Goal: Transaction & Acquisition: Purchase product/service

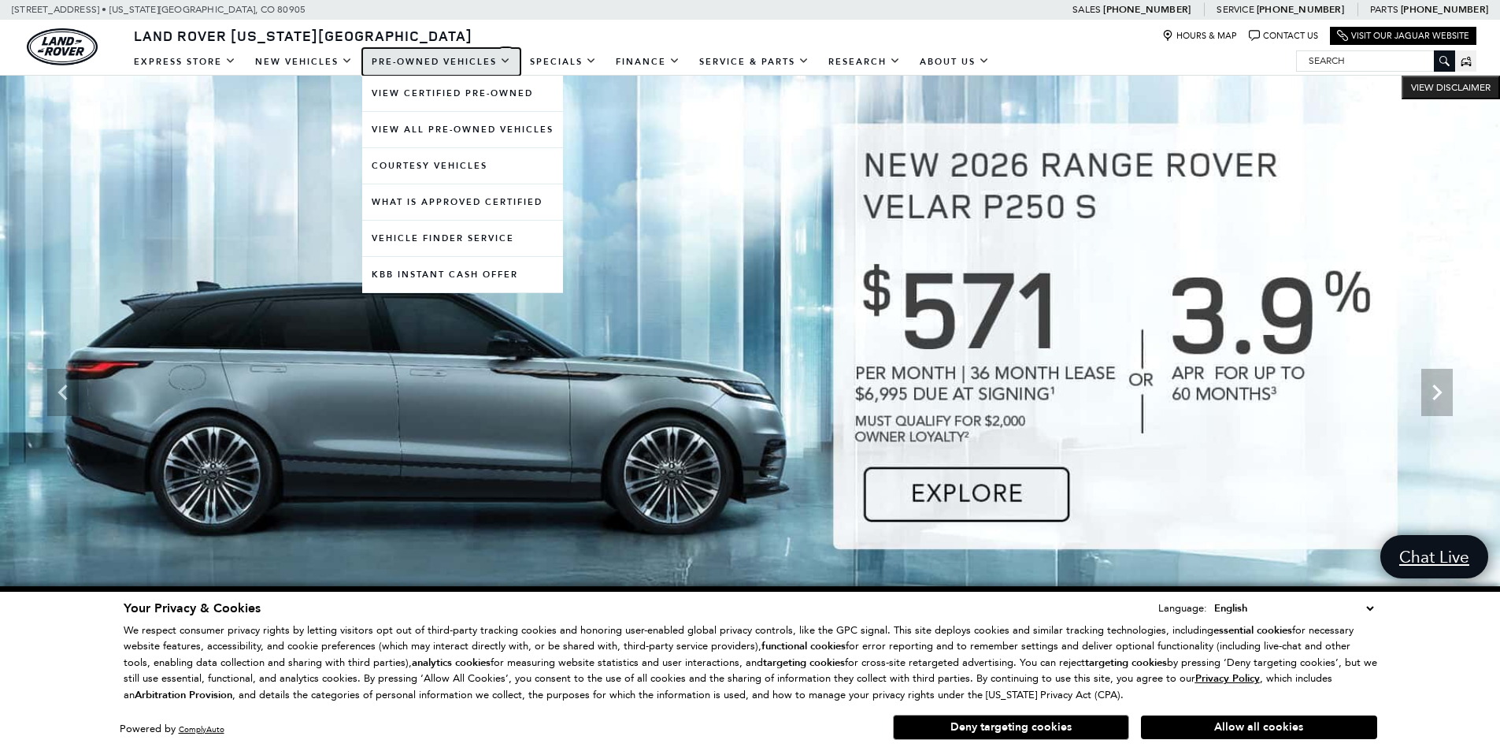
drag, startPoint x: 417, startPoint y: 57, endPoint x: 383, endPoint y: 57, distance: 34.7
click at [417, 57] on link "Pre-Owned Vehicles" at bounding box center [441, 62] width 158 height 28
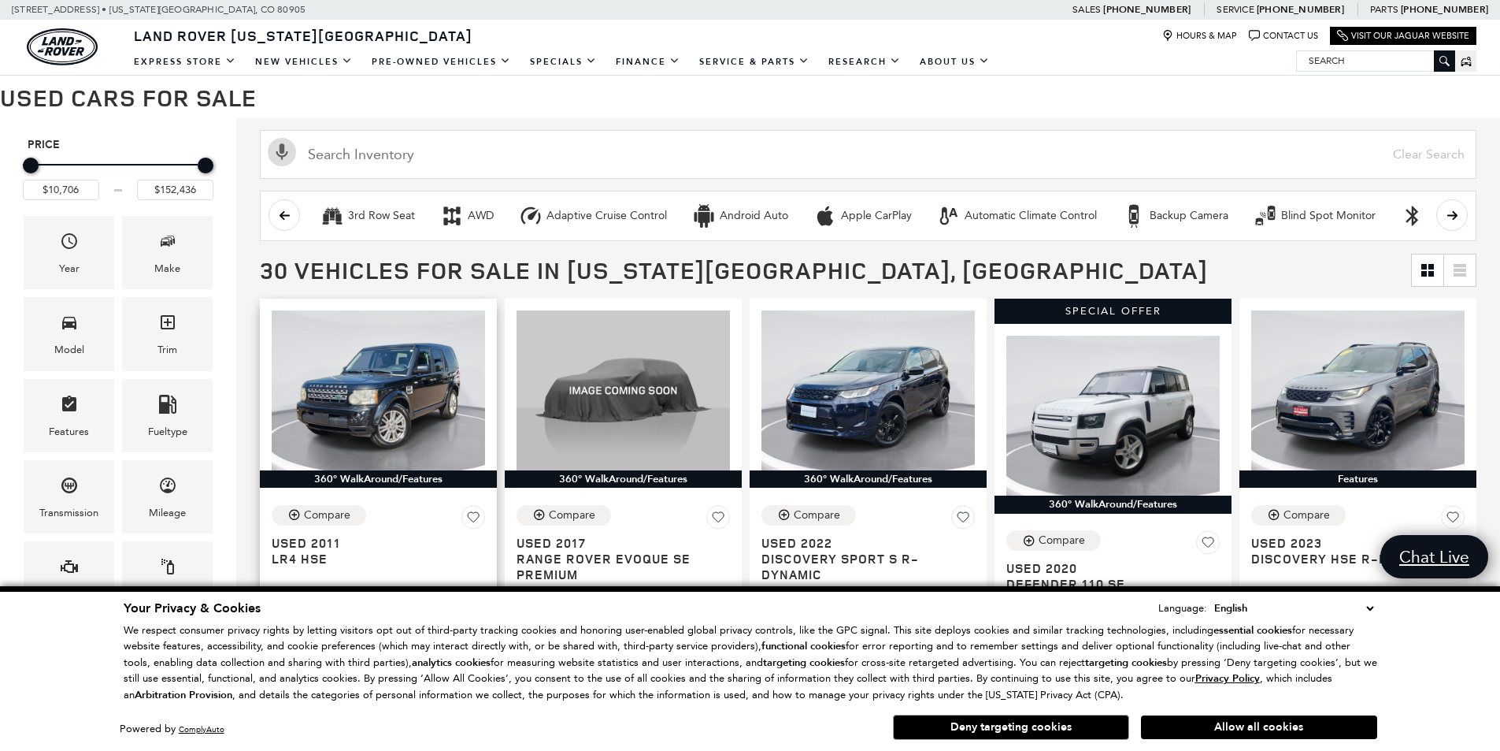
scroll to position [236, 0]
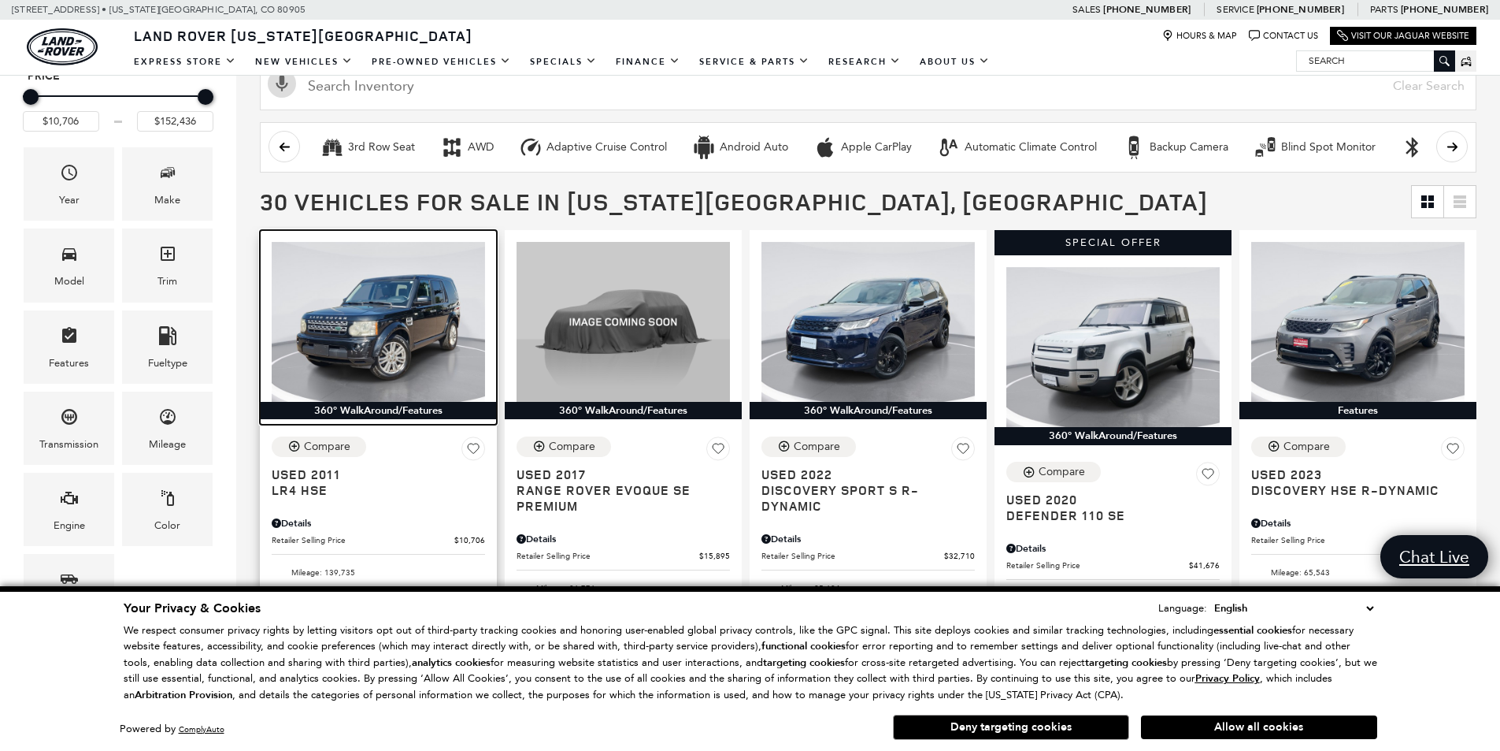
click at [350, 333] on img at bounding box center [378, 322] width 213 height 160
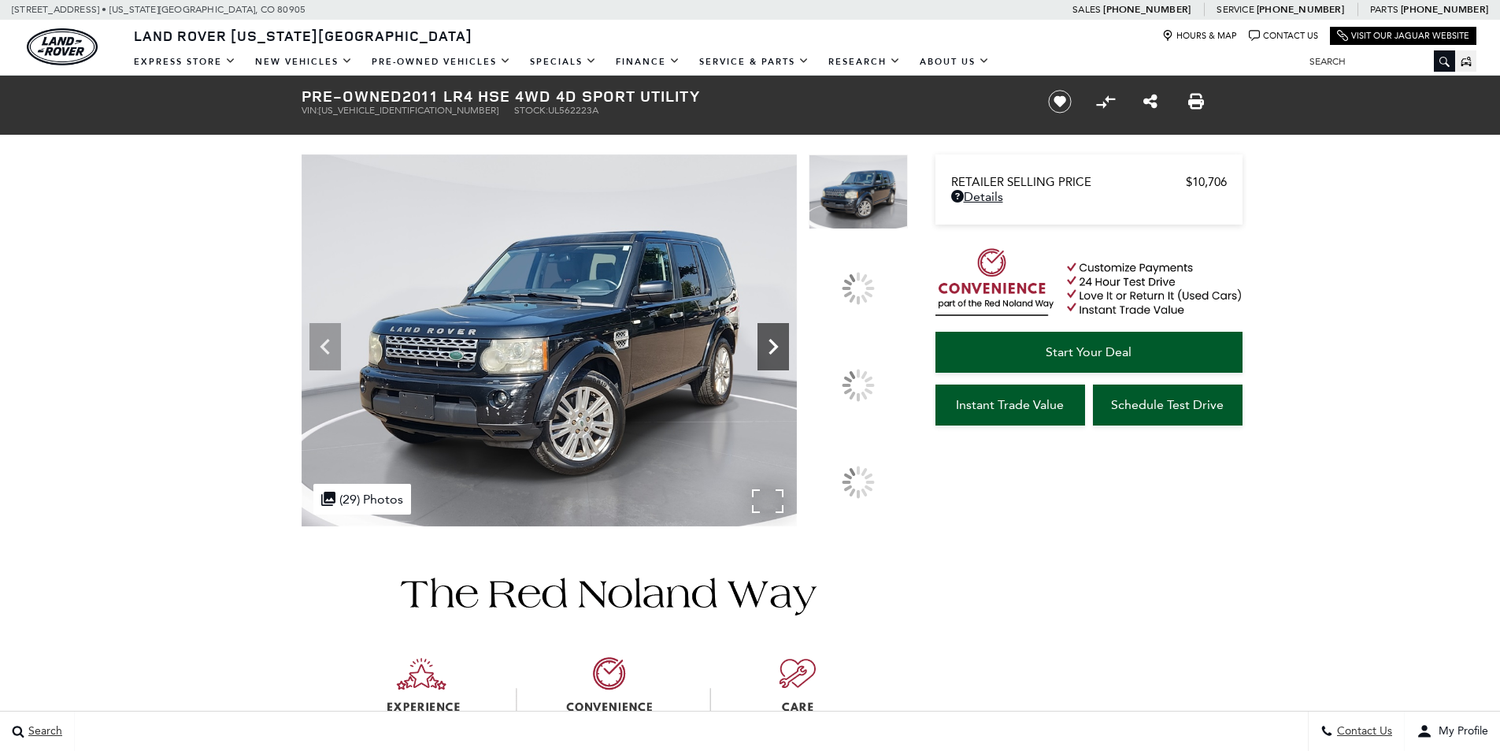
click at [789, 362] on icon at bounding box center [774, 347] width 32 height 32
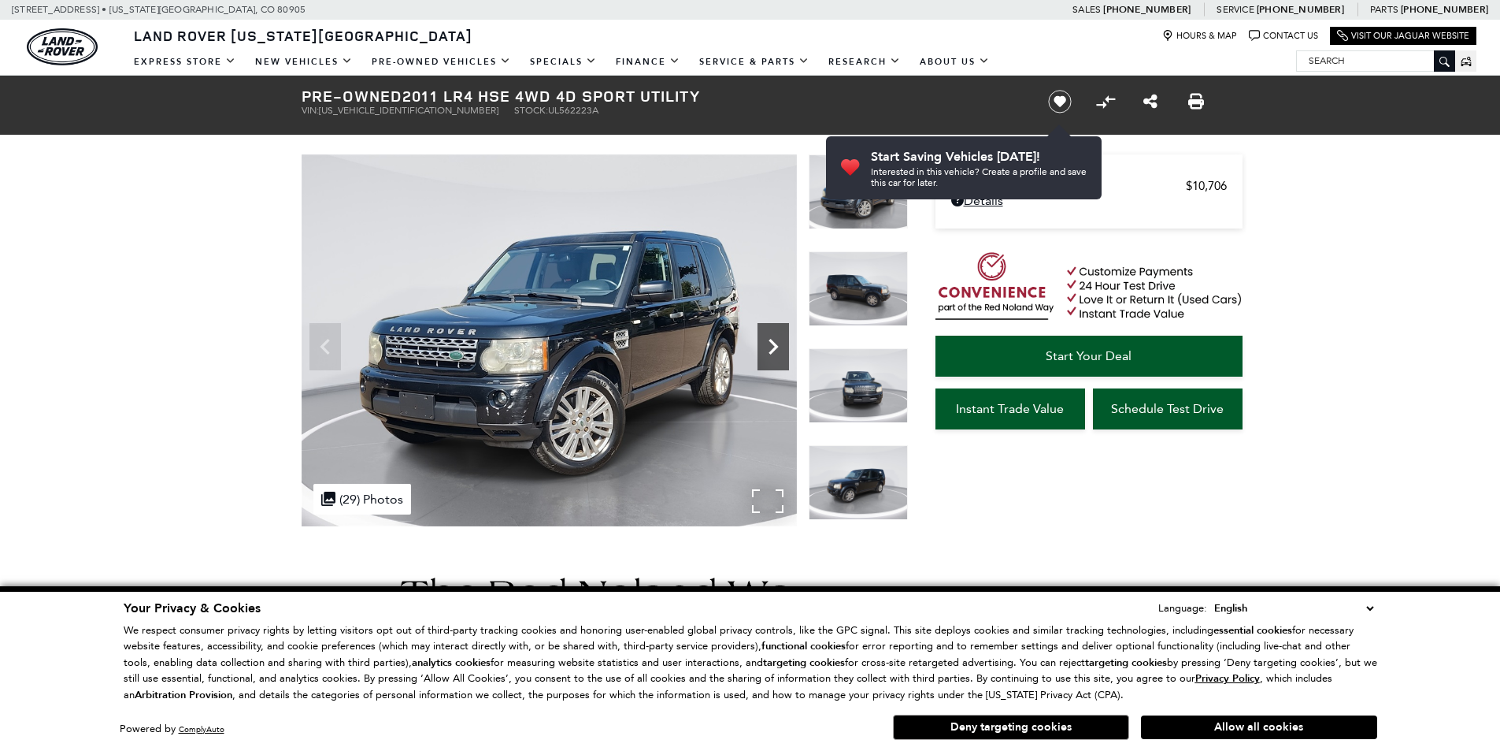
click at [770, 351] on icon "Next" at bounding box center [773, 347] width 9 height 16
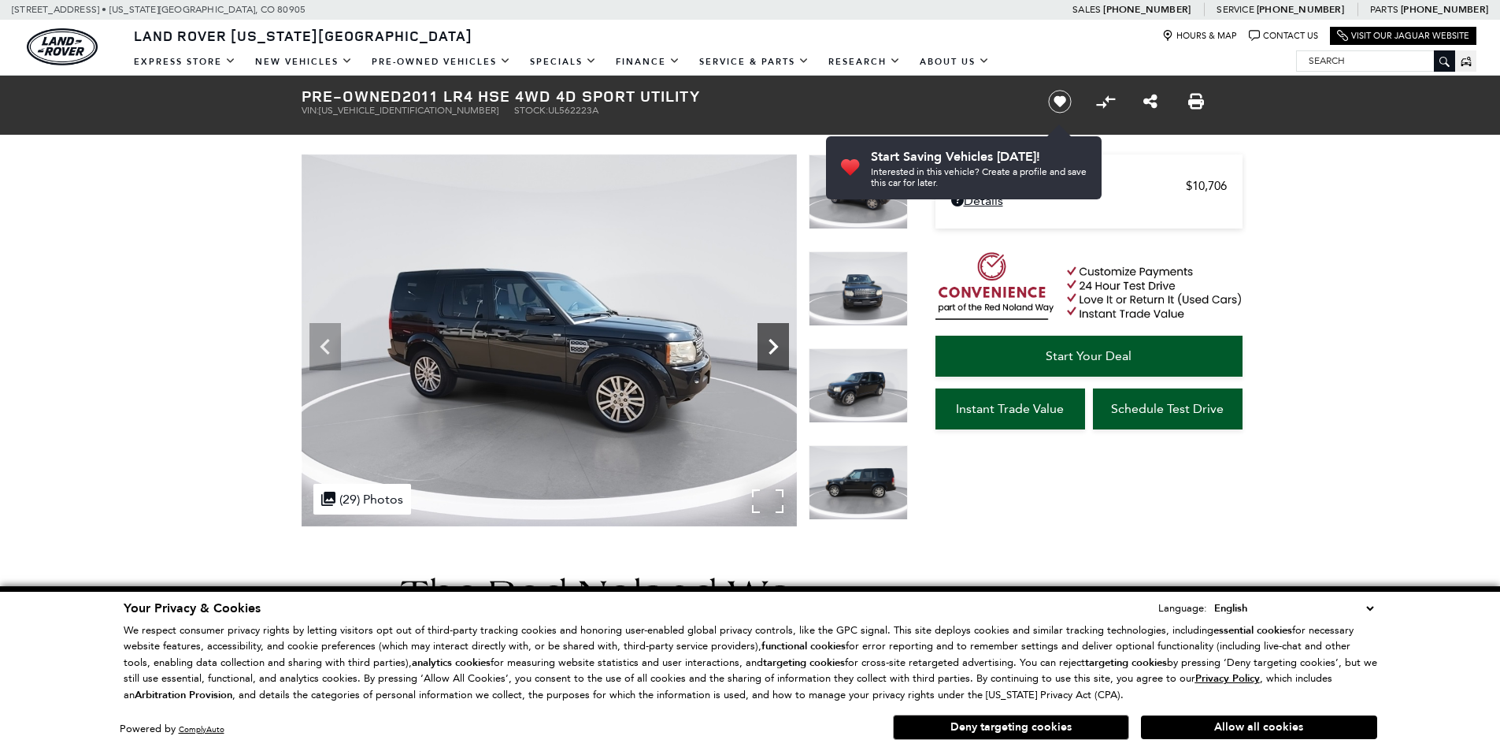
click at [770, 350] on icon "Next" at bounding box center [774, 347] width 32 height 32
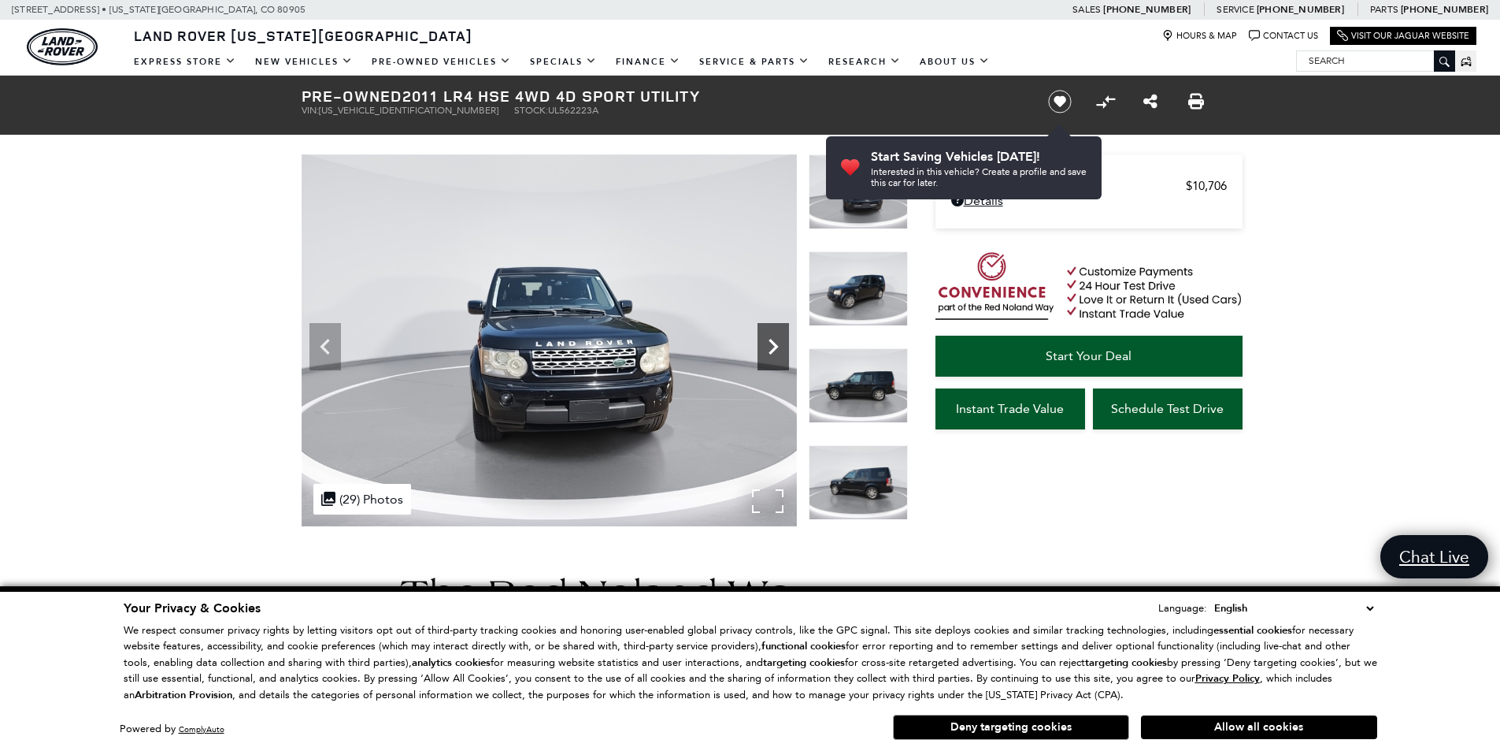
click at [770, 350] on icon "Next" at bounding box center [774, 347] width 32 height 32
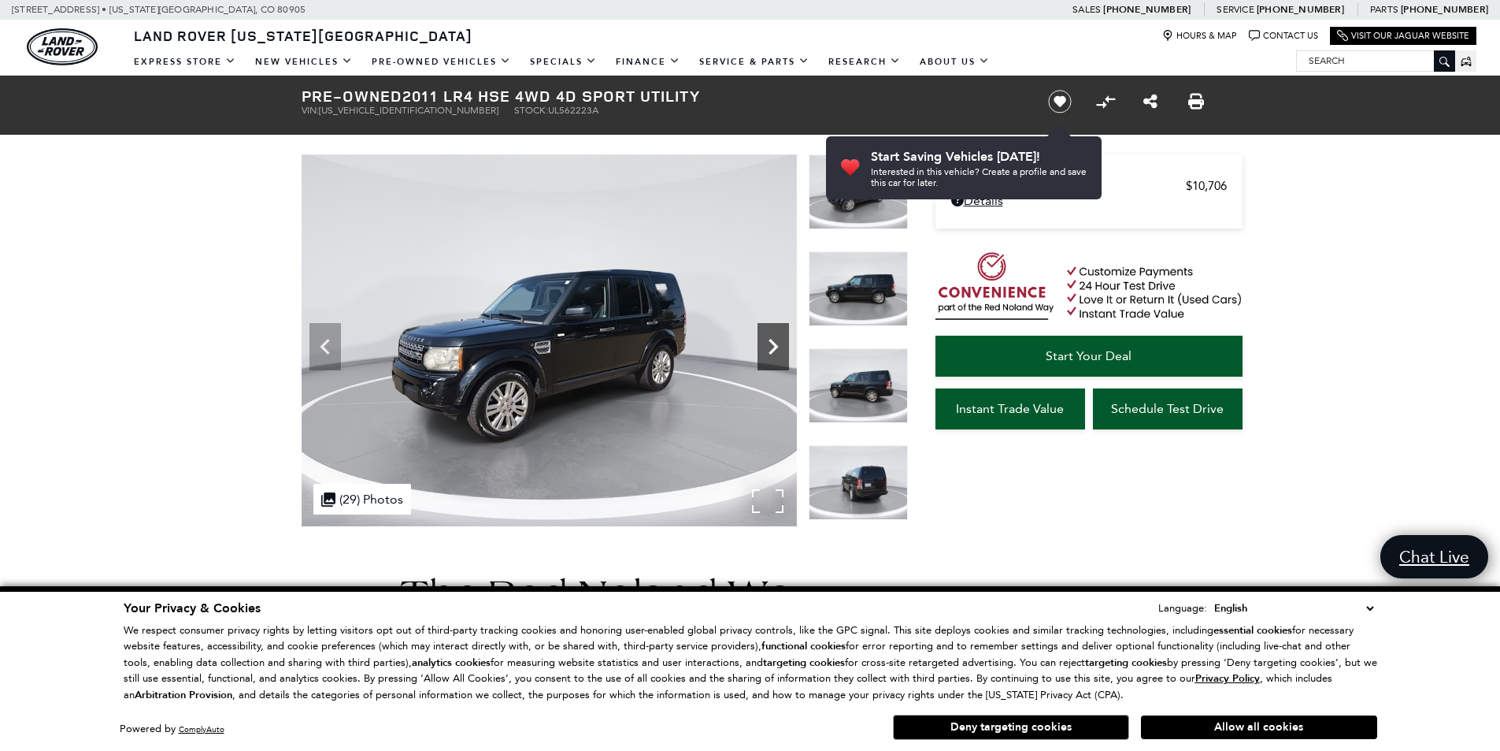
click at [770, 350] on icon "Next" at bounding box center [774, 347] width 32 height 32
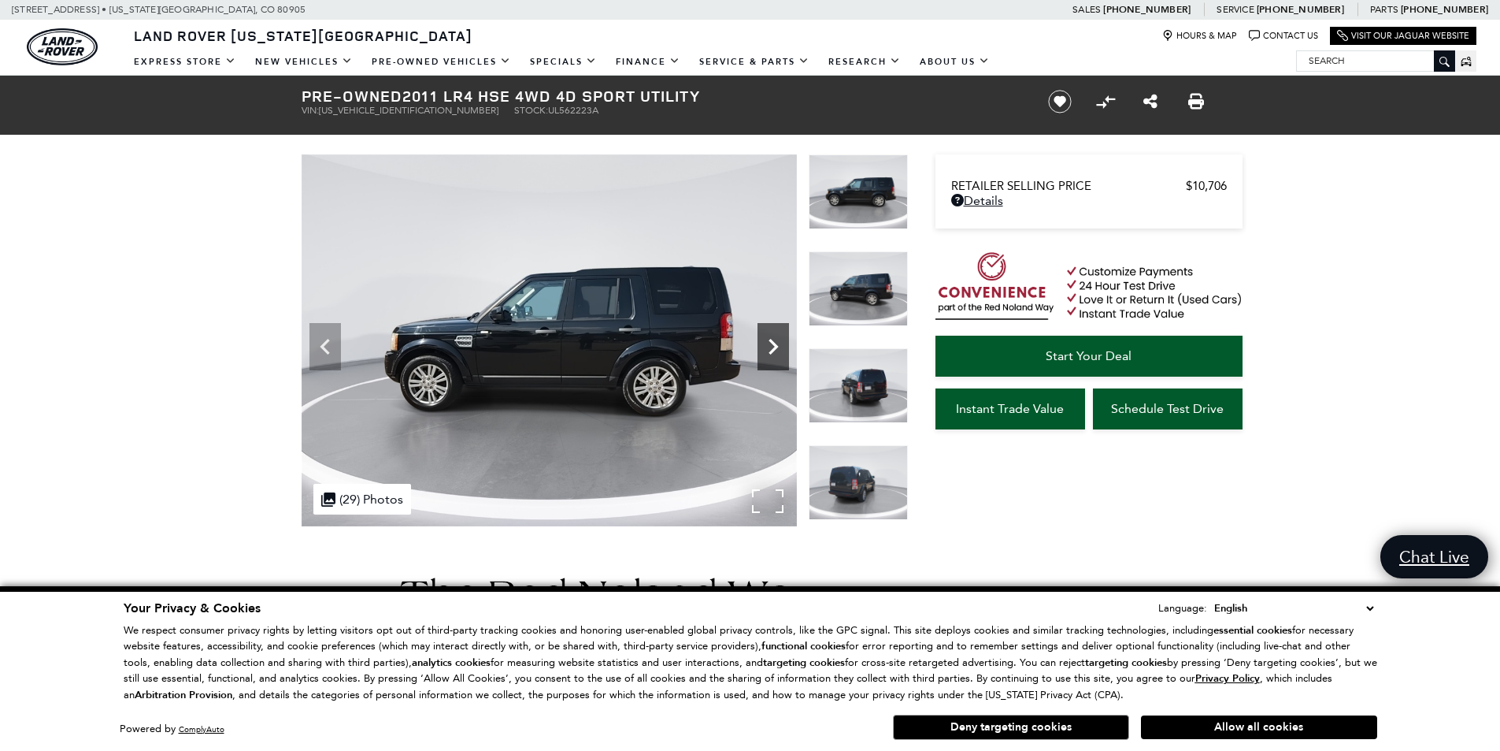
click at [770, 350] on icon "Next" at bounding box center [774, 347] width 32 height 32
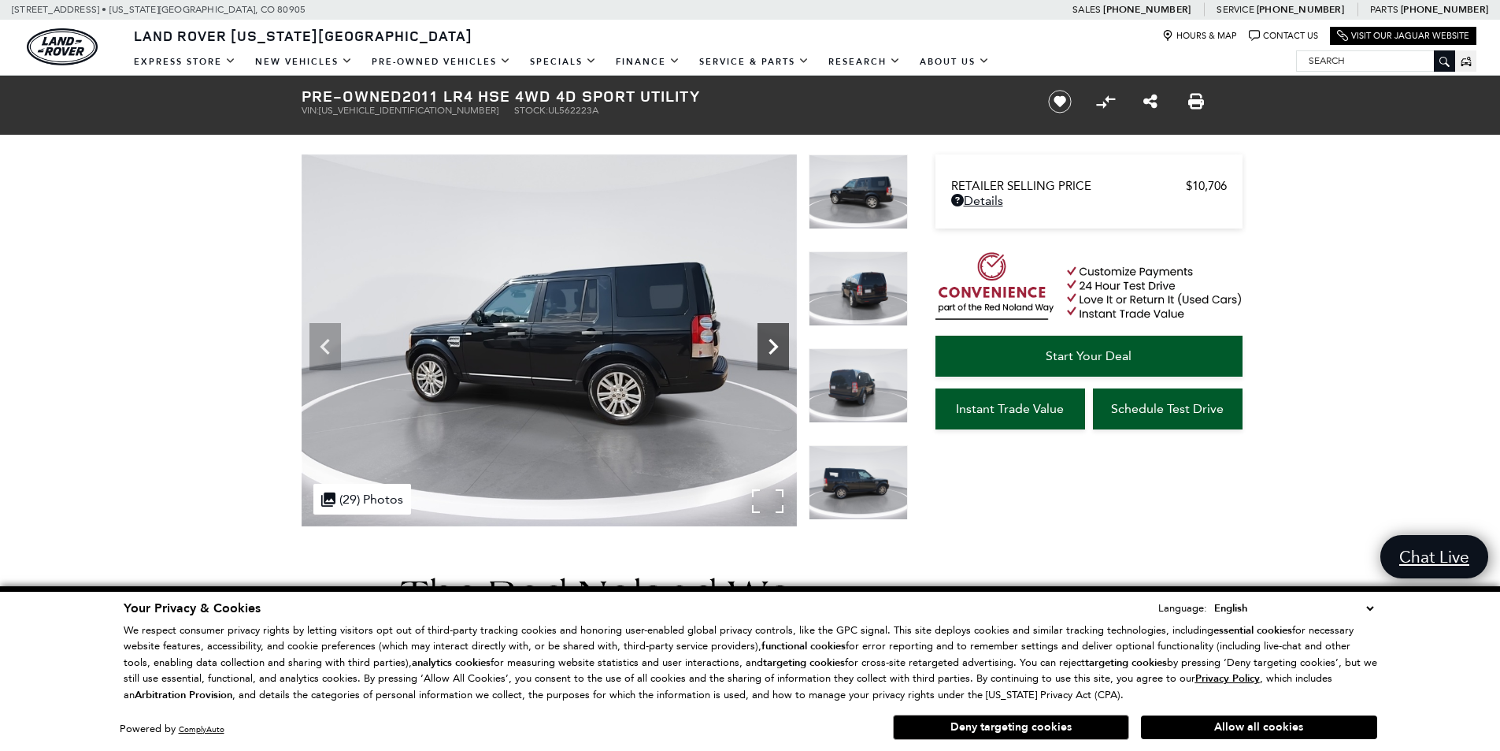
click at [770, 350] on icon "Next" at bounding box center [774, 347] width 32 height 32
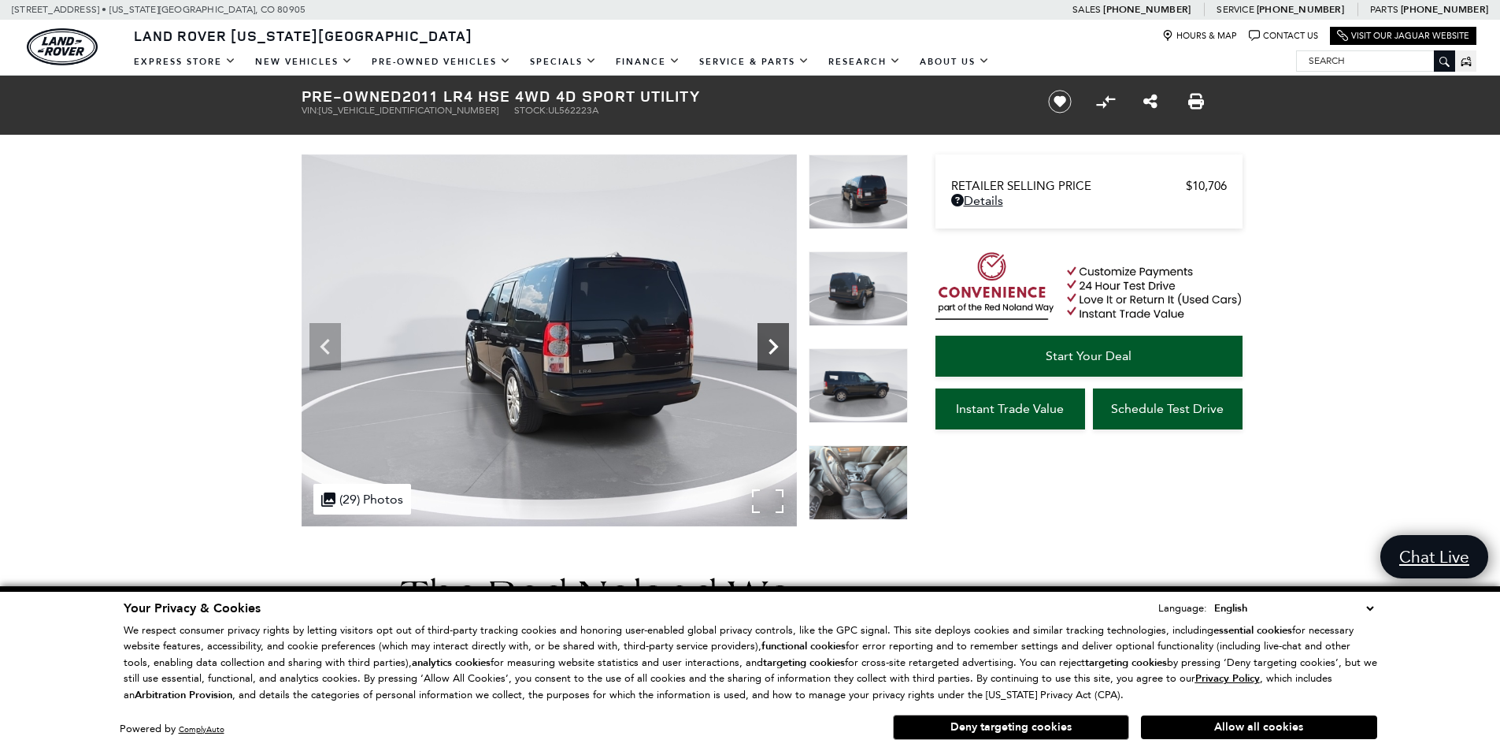
click at [770, 350] on icon "Next" at bounding box center [774, 347] width 32 height 32
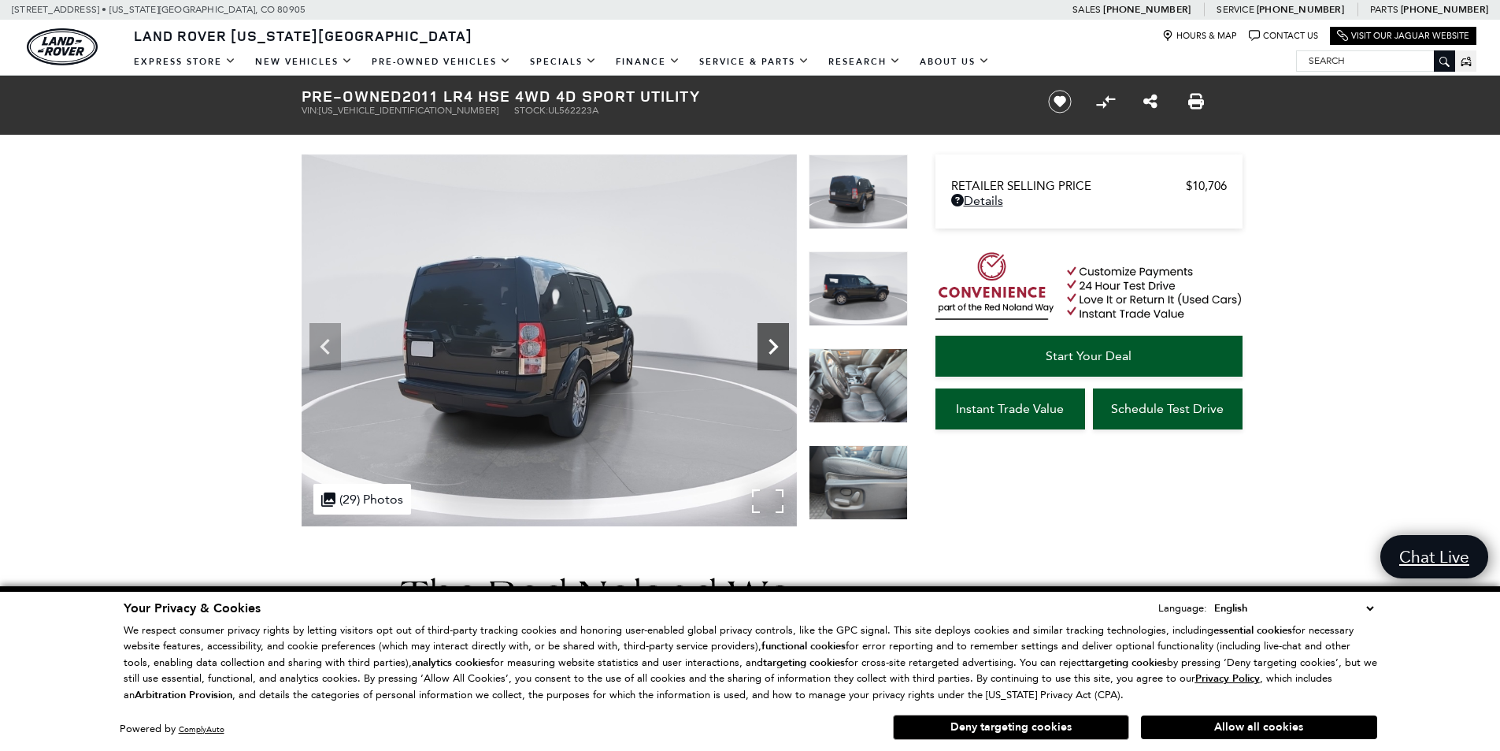
click at [770, 350] on icon "Next" at bounding box center [774, 347] width 32 height 32
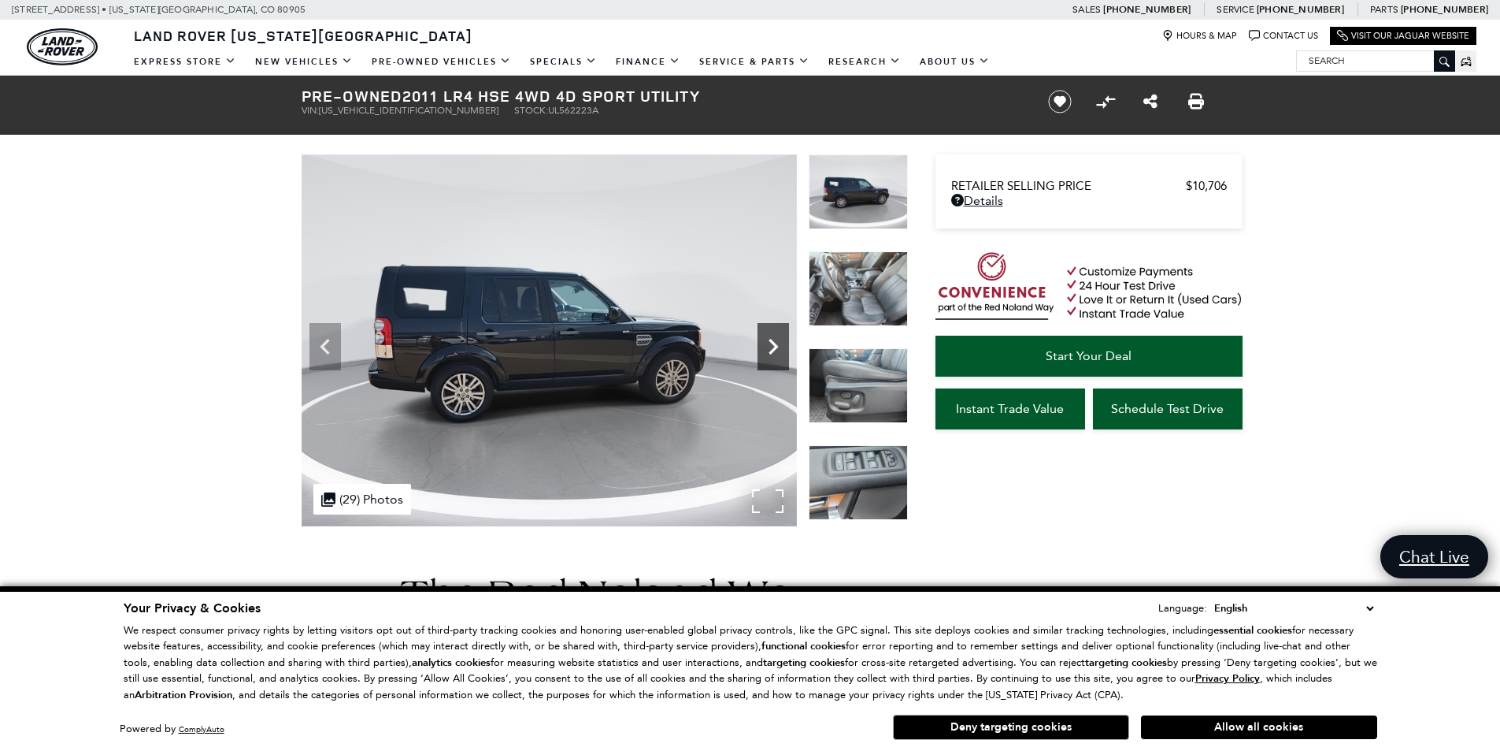
click at [770, 350] on icon "Next" at bounding box center [774, 347] width 32 height 32
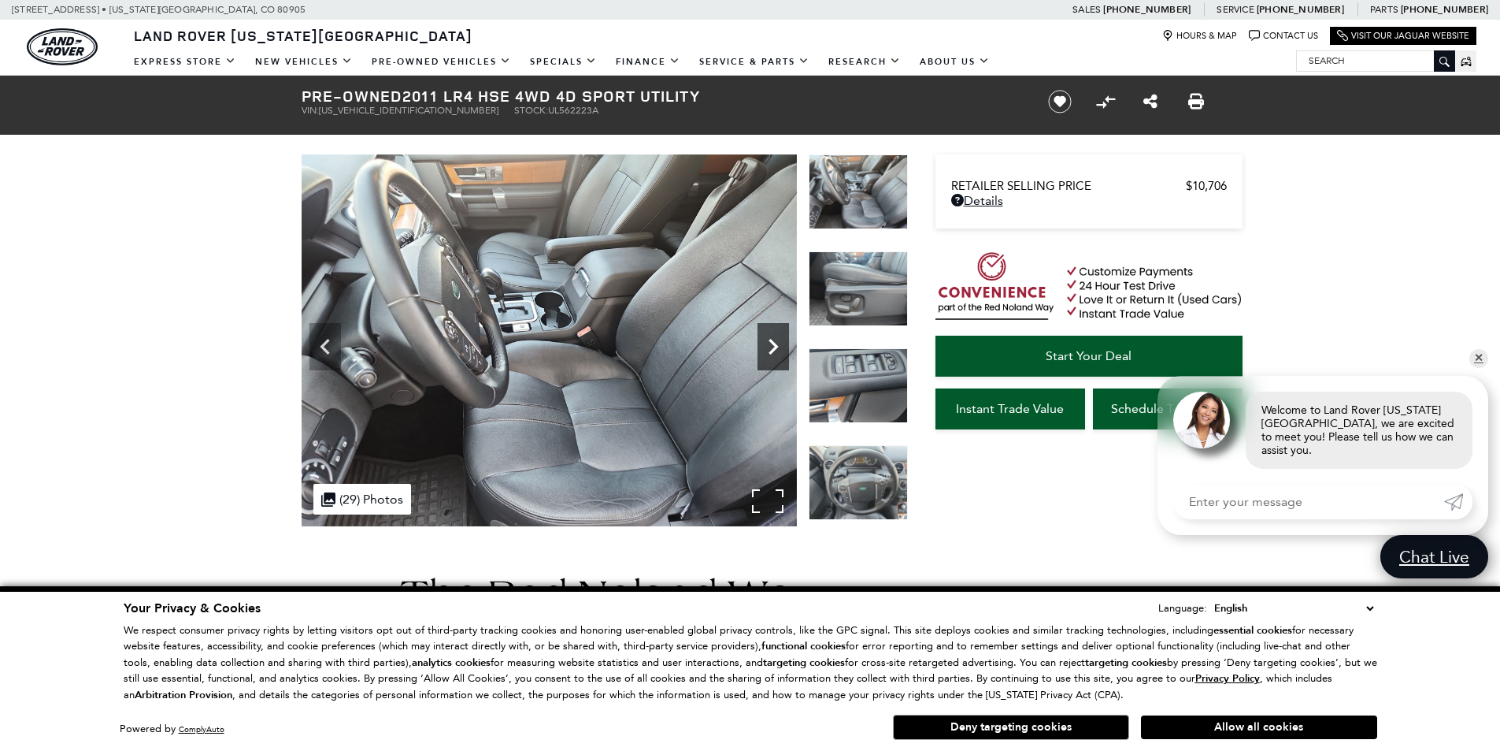
click at [770, 350] on icon "Next" at bounding box center [774, 347] width 32 height 32
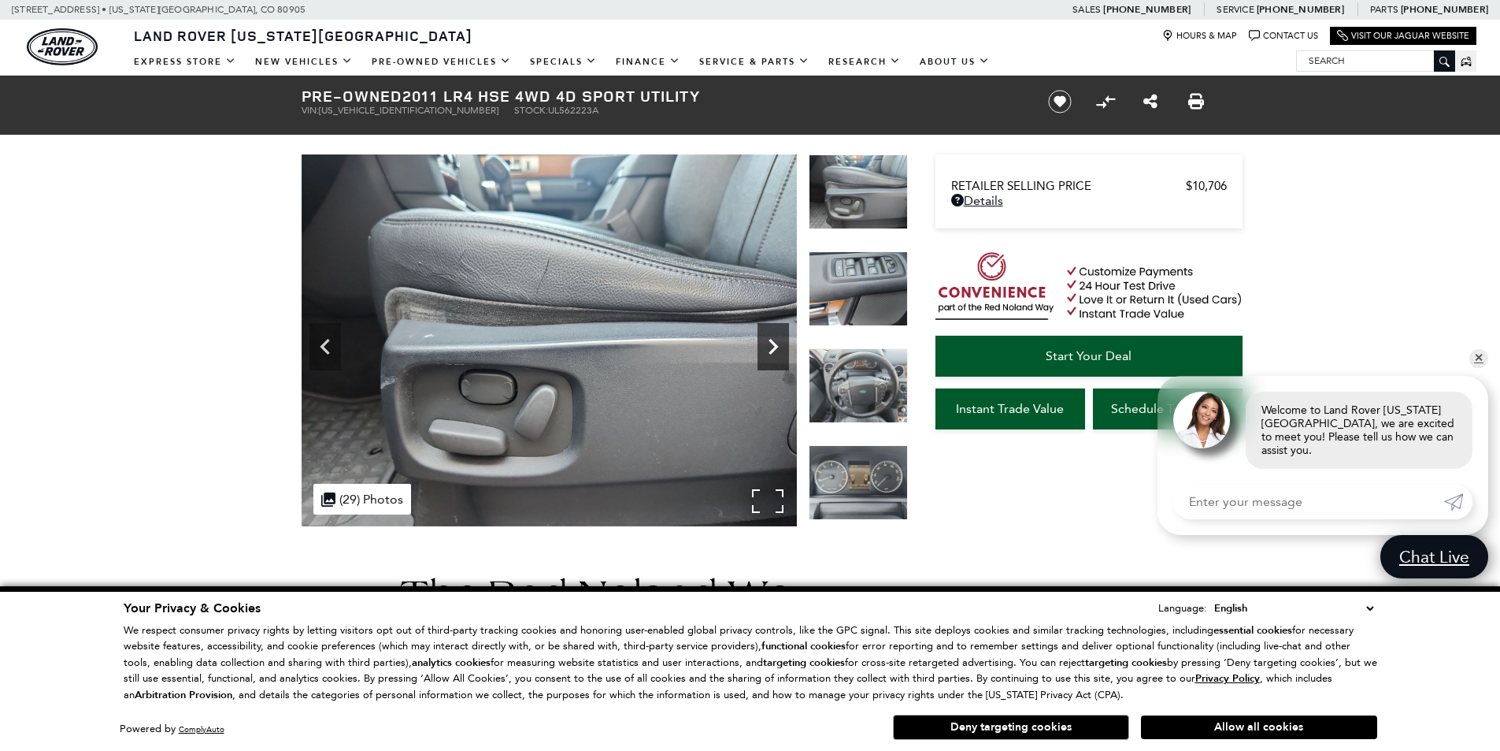
click at [770, 350] on icon "Next" at bounding box center [774, 347] width 32 height 32
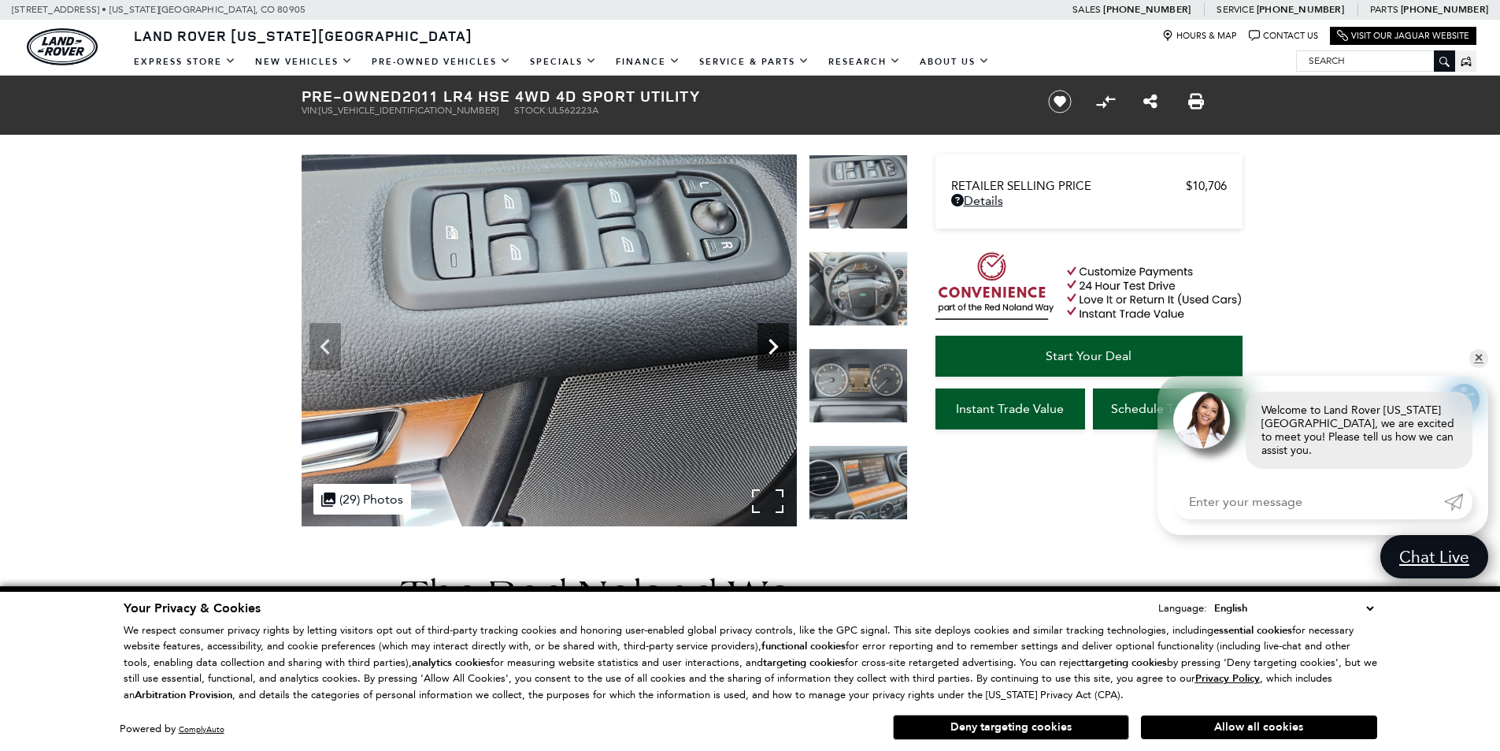
click at [770, 350] on icon "Next" at bounding box center [774, 347] width 32 height 32
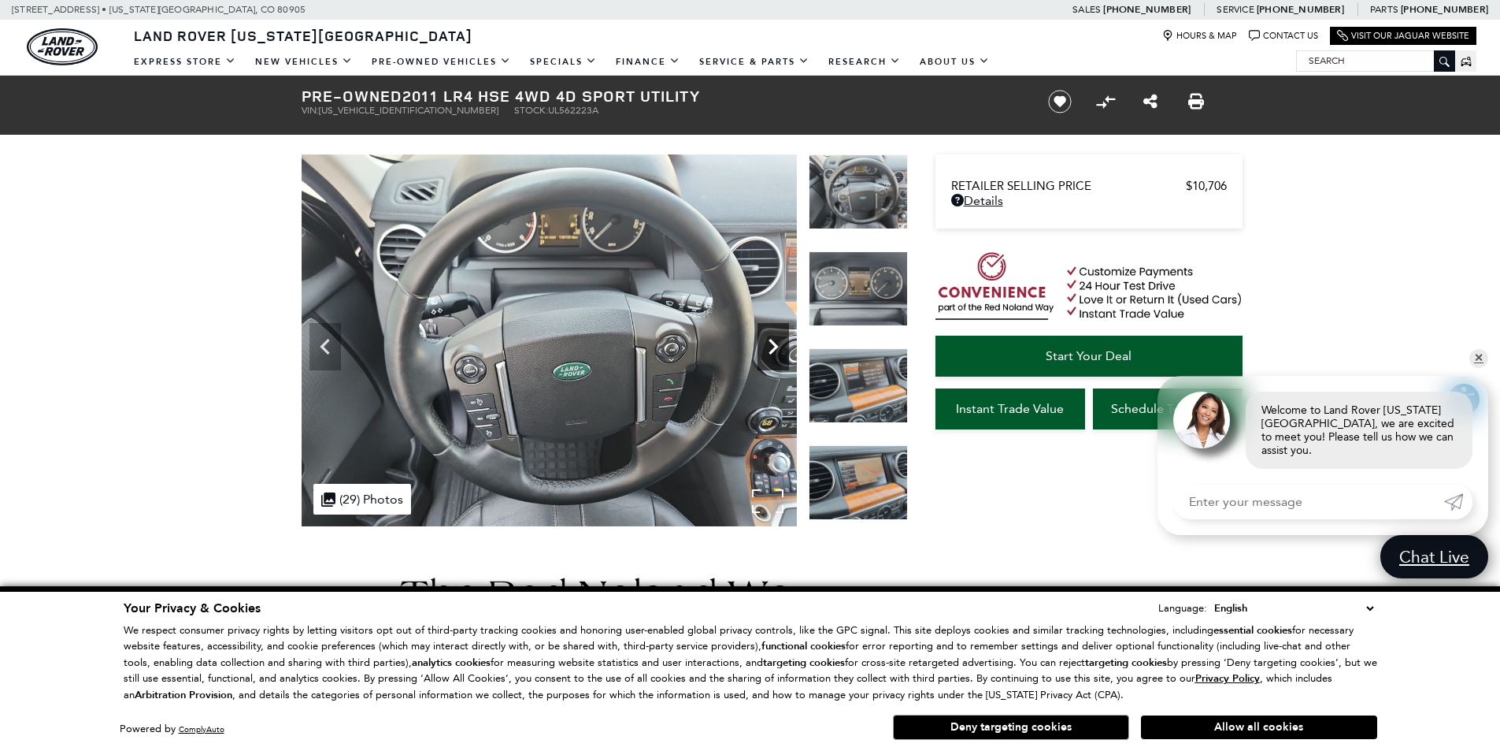
click at [770, 350] on icon "Next" at bounding box center [774, 347] width 32 height 32
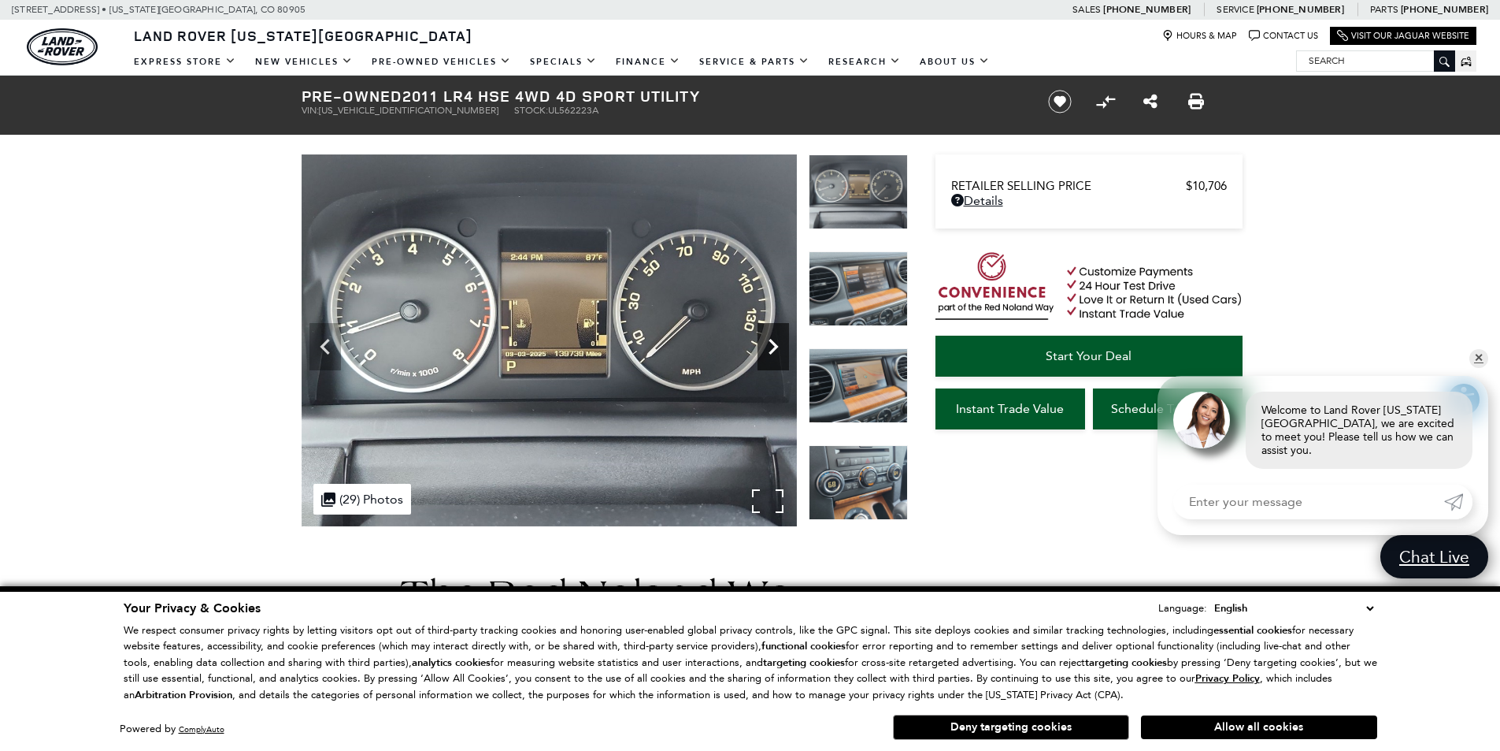
click at [770, 350] on icon "Next" at bounding box center [774, 347] width 32 height 32
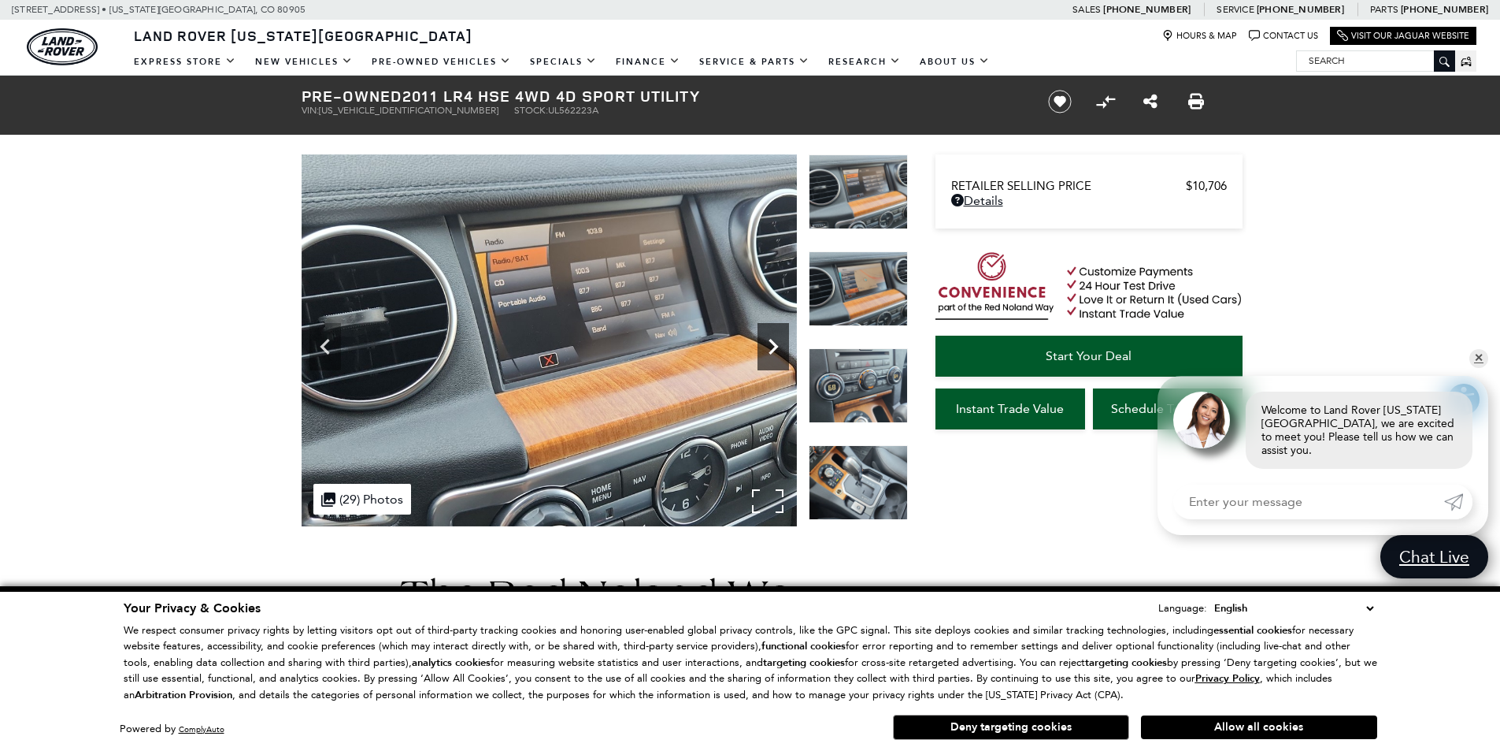
click at [770, 350] on icon "Next" at bounding box center [774, 347] width 32 height 32
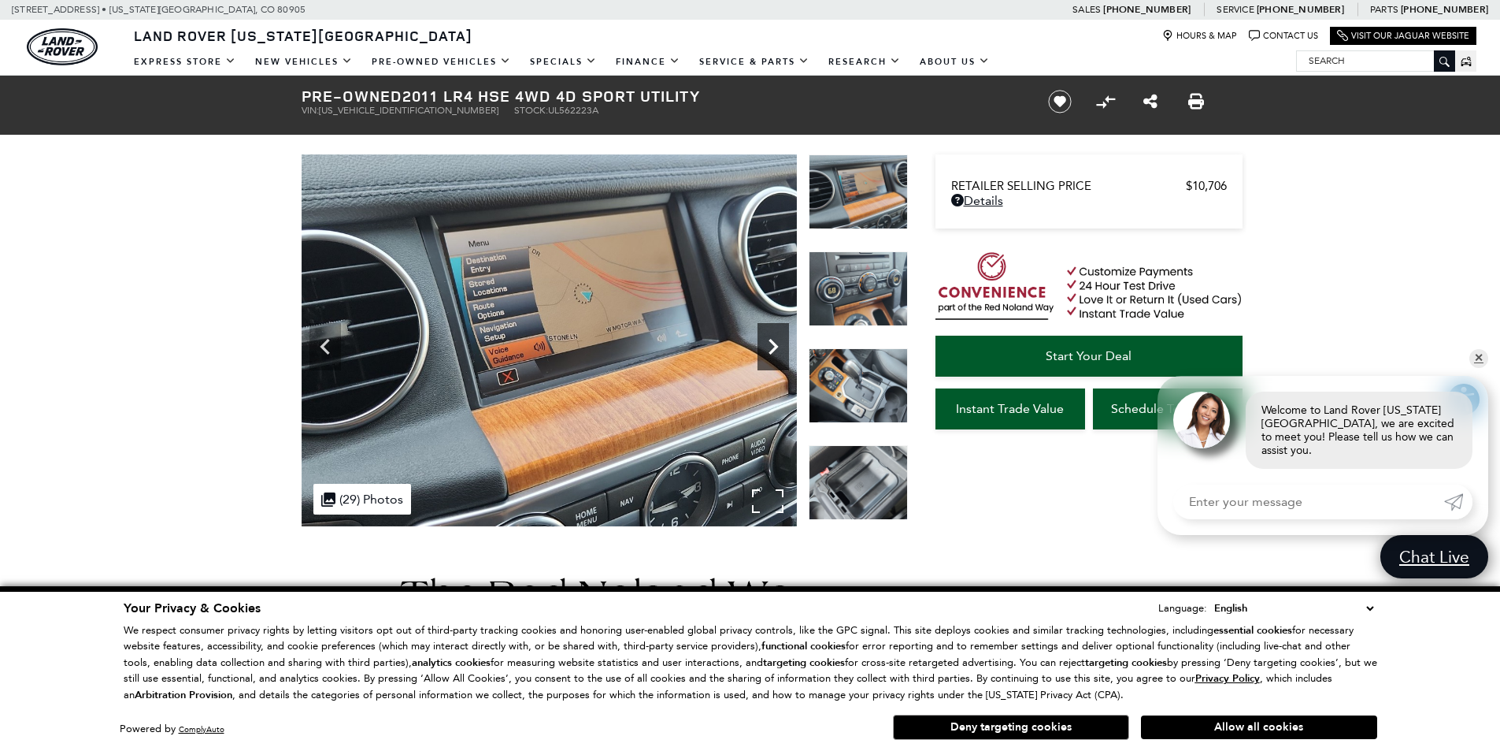
click at [770, 350] on icon "Next" at bounding box center [774, 347] width 32 height 32
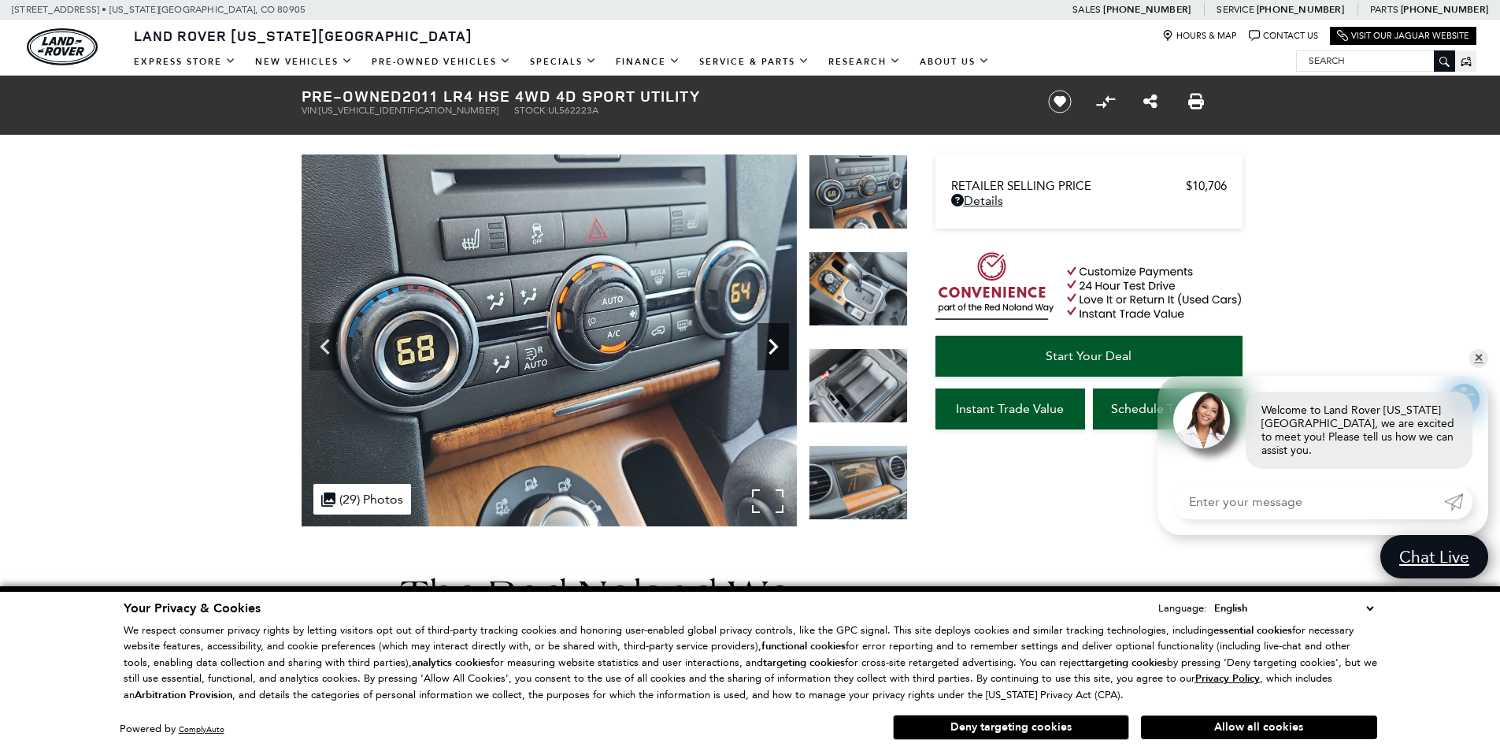
click at [770, 350] on icon "Next" at bounding box center [774, 347] width 32 height 32
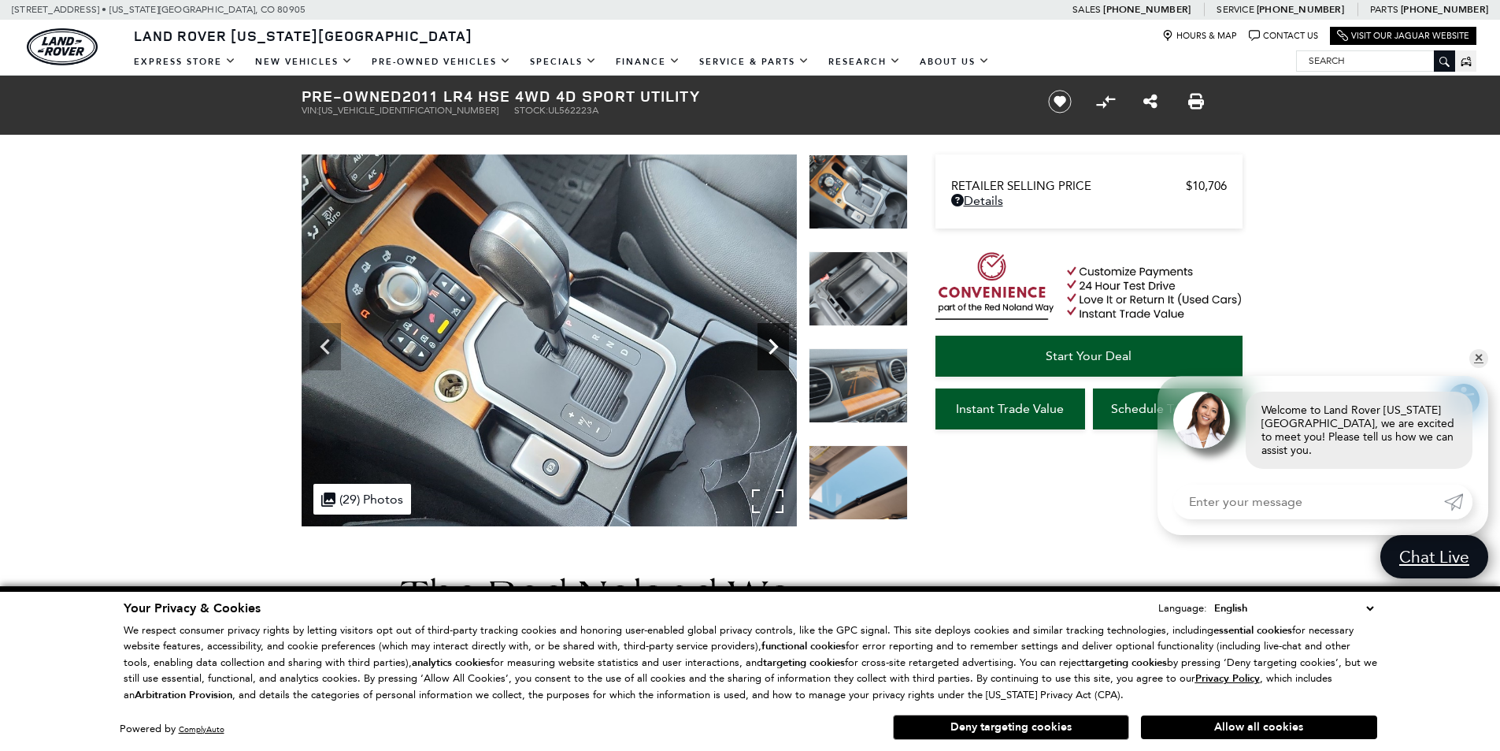
click at [770, 350] on icon "Next" at bounding box center [774, 347] width 32 height 32
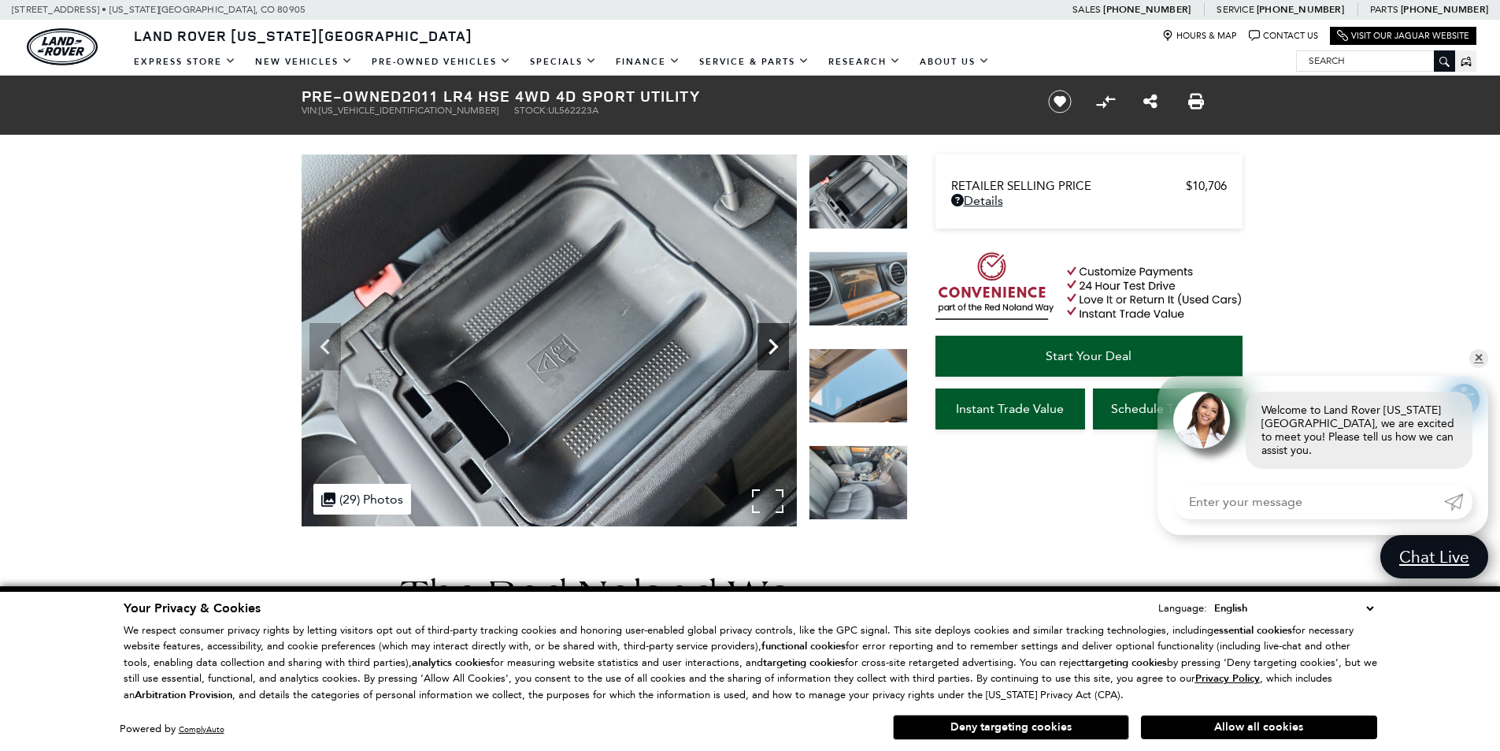
click at [770, 350] on icon "Next" at bounding box center [774, 347] width 32 height 32
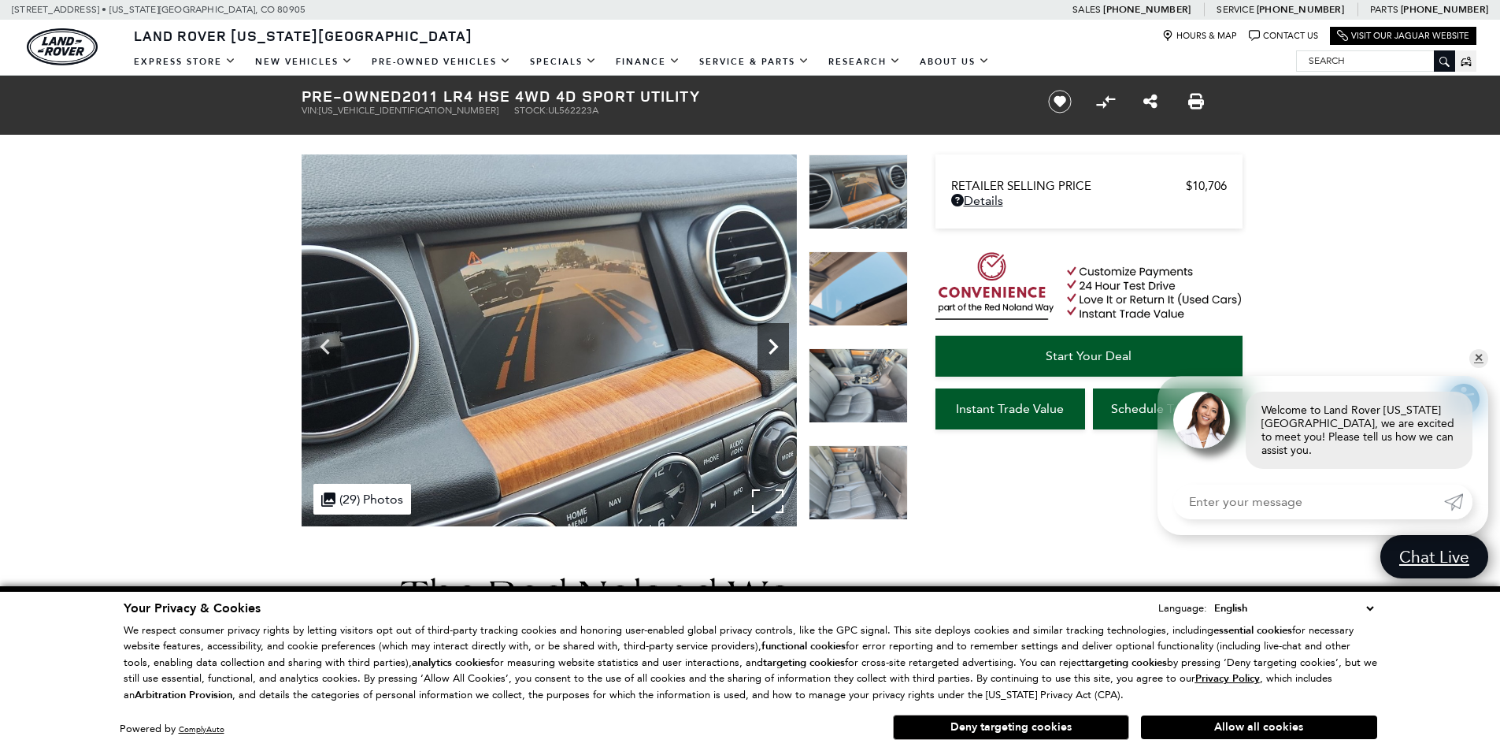
click at [770, 350] on icon "Next" at bounding box center [774, 347] width 32 height 32
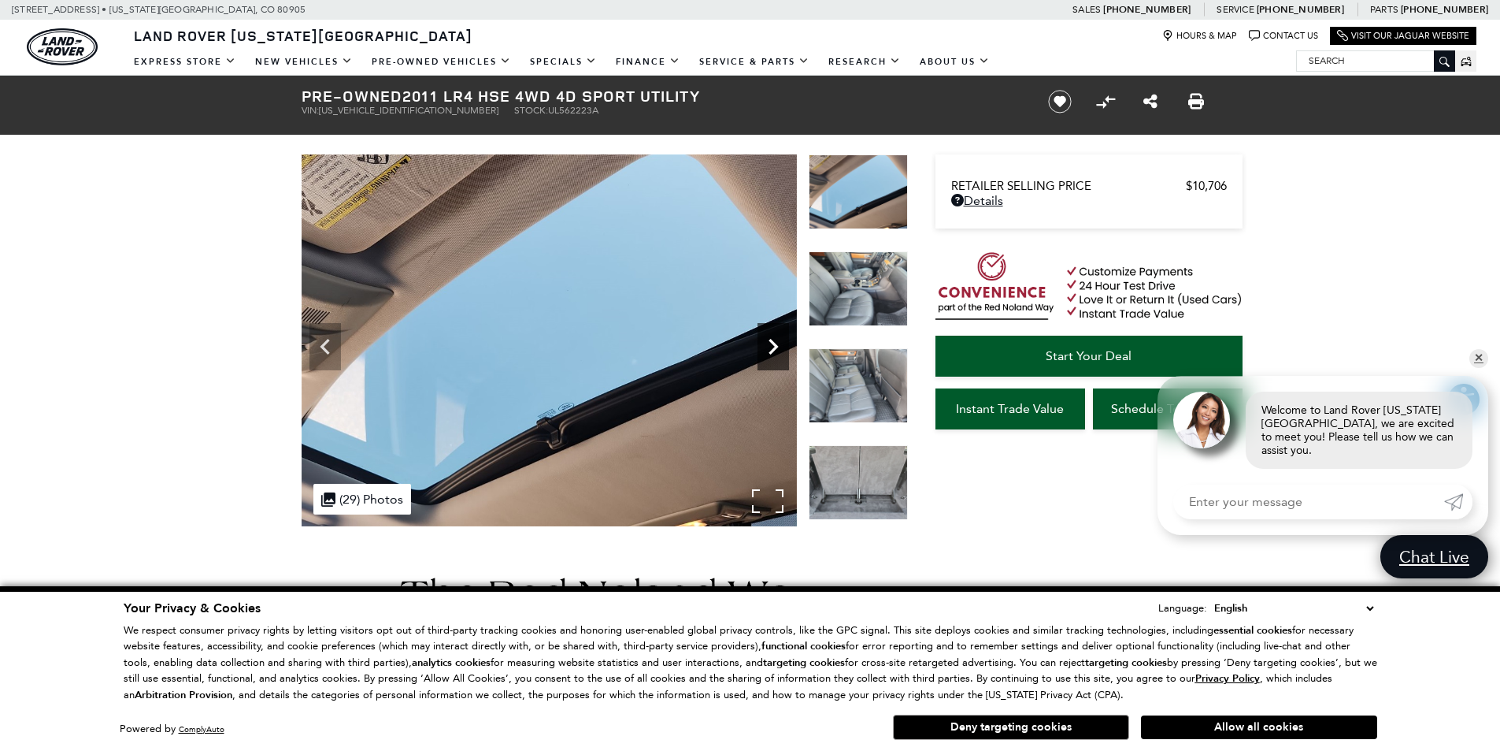
click at [770, 350] on icon "Next" at bounding box center [774, 347] width 32 height 32
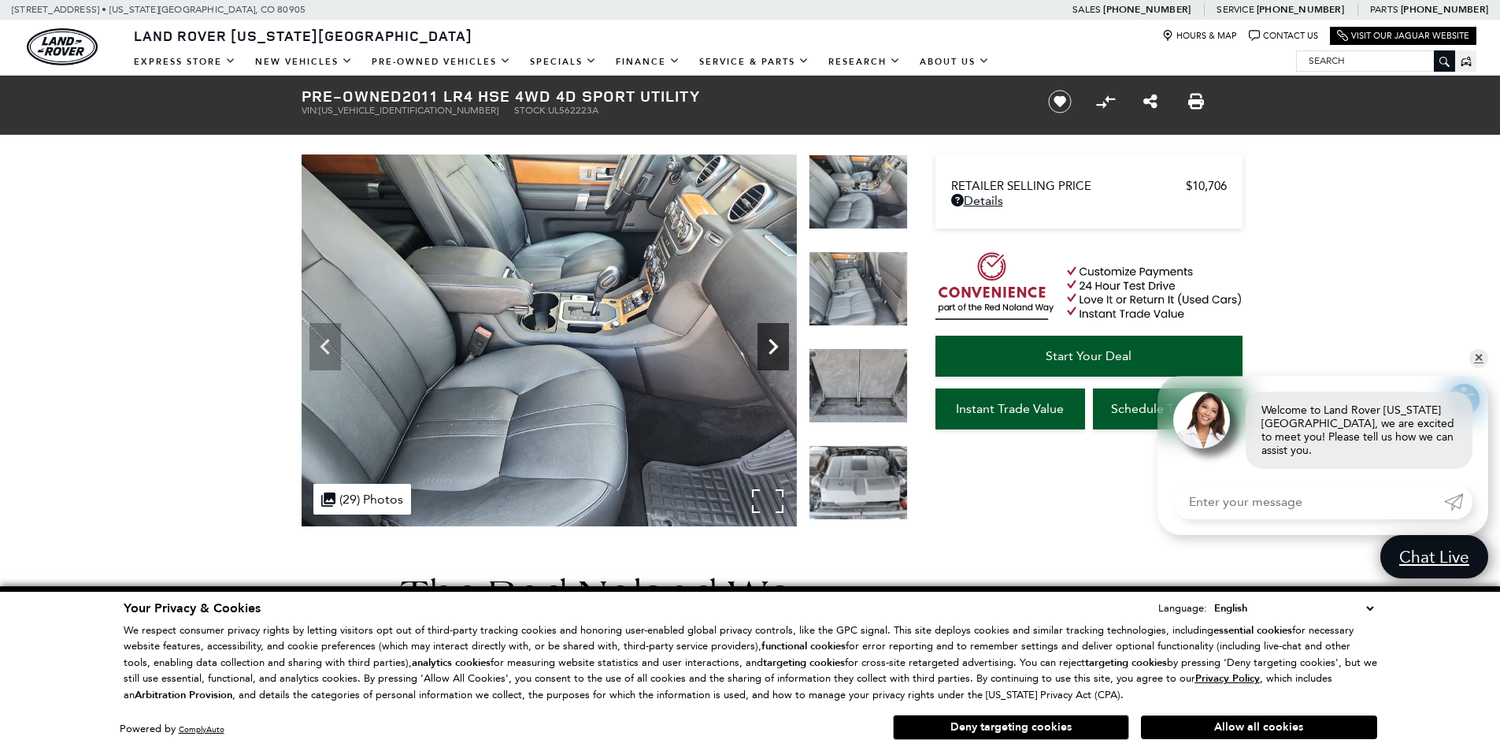
click at [770, 350] on icon "Next" at bounding box center [774, 347] width 32 height 32
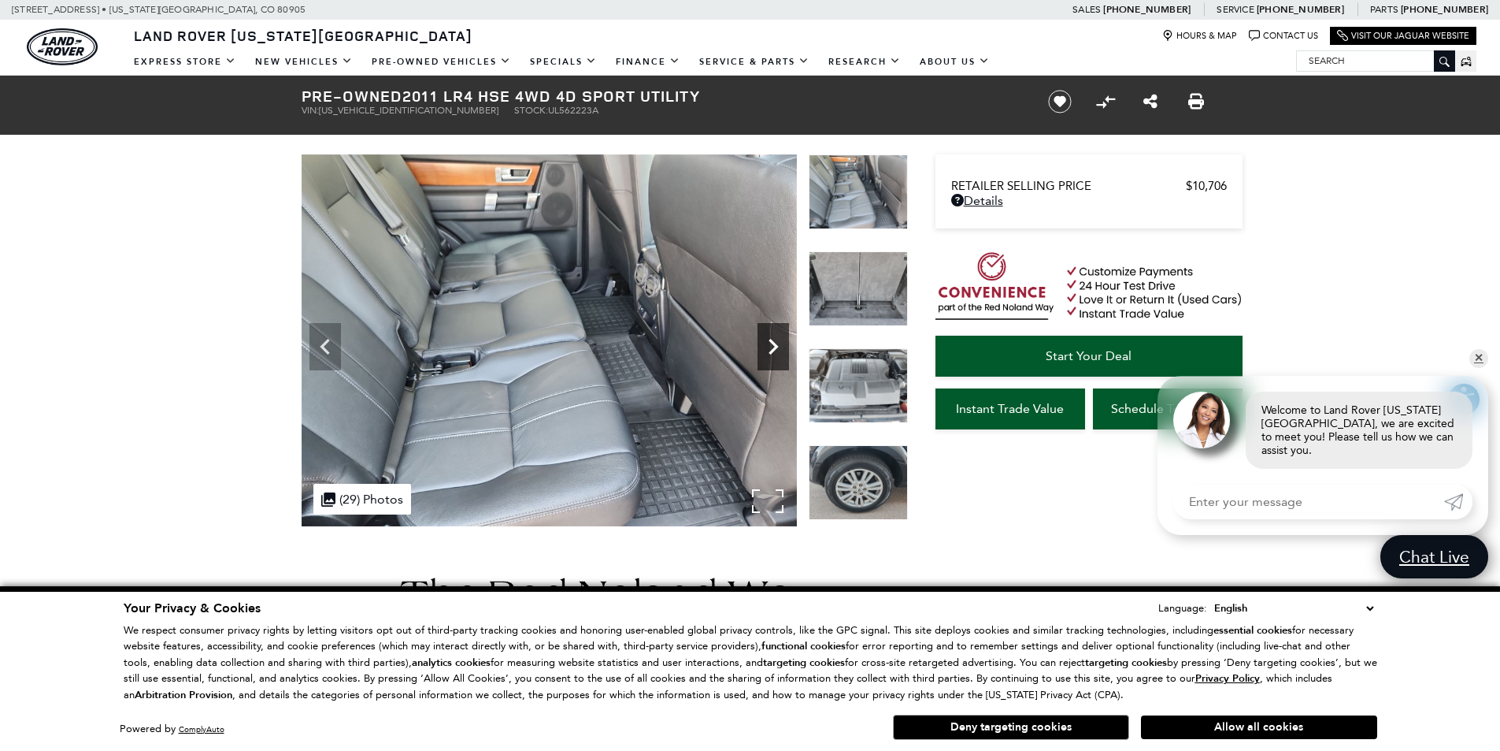
click at [770, 350] on icon "Next" at bounding box center [774, 347] width 32 height 32
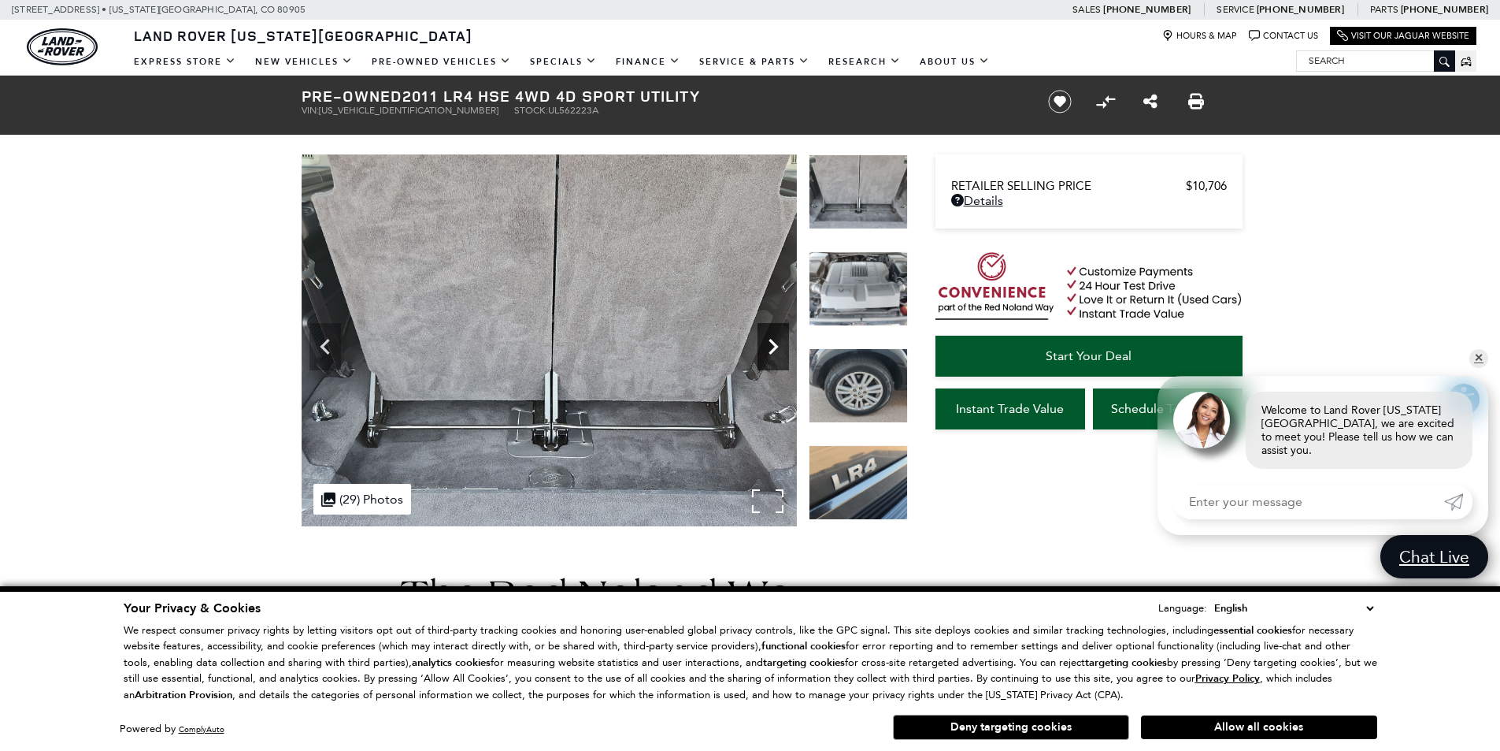
click at [770, 350] on icon "Next" at bounding box center [774, 347] width 32 height 32
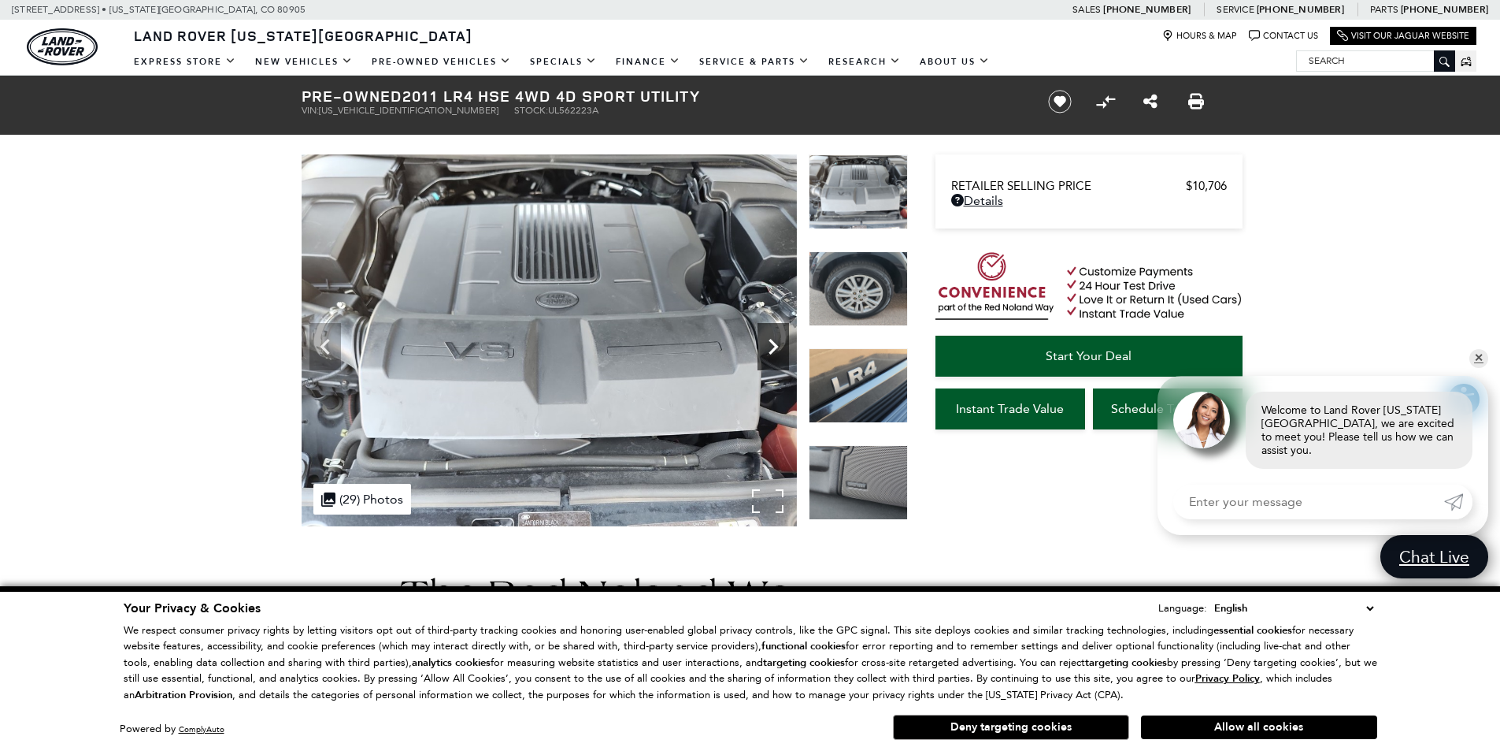
click at [770, 350] on icon "Next" at bounding box center [774, 347] width 32 height 32
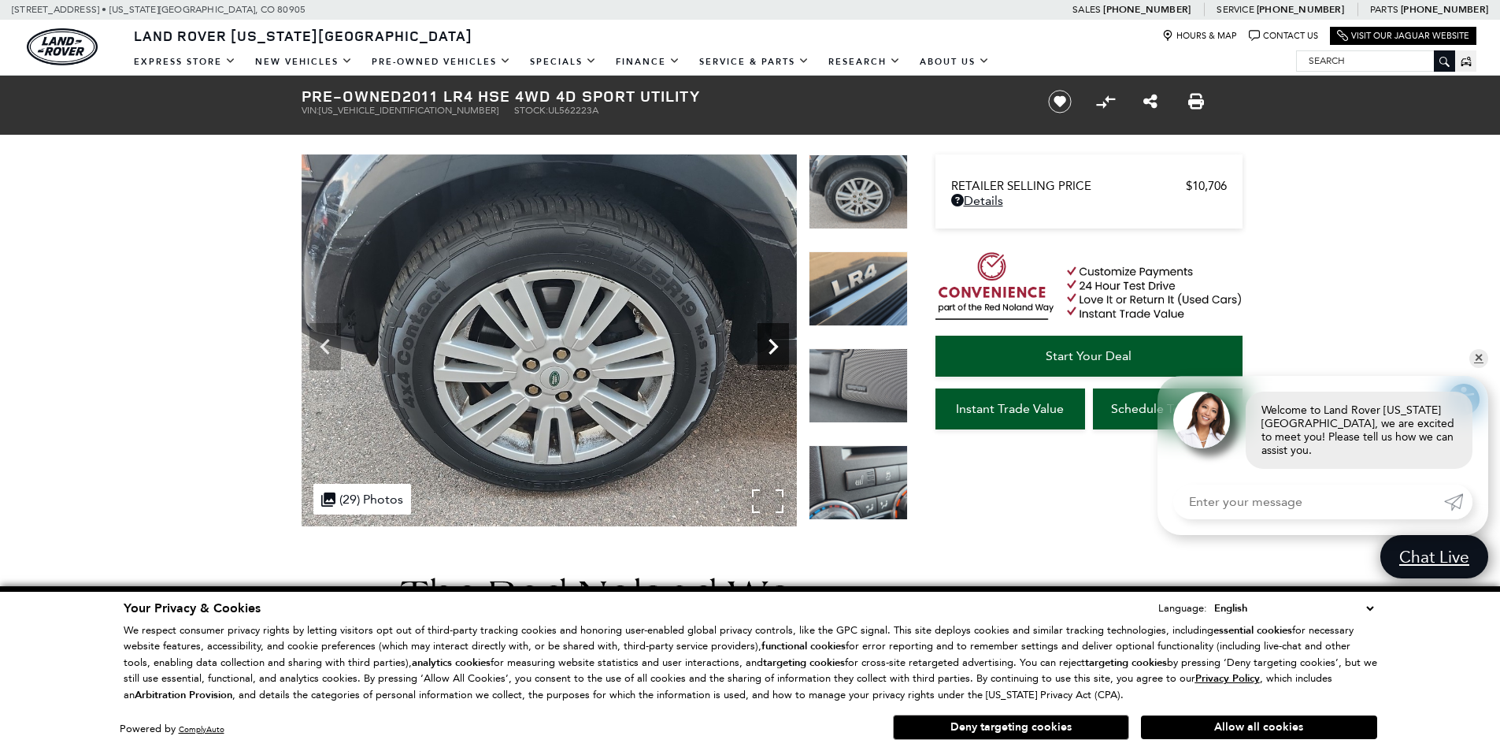
click at [770, 350] on icon "Next" at bounding box center [774, 347] width 32 height 32
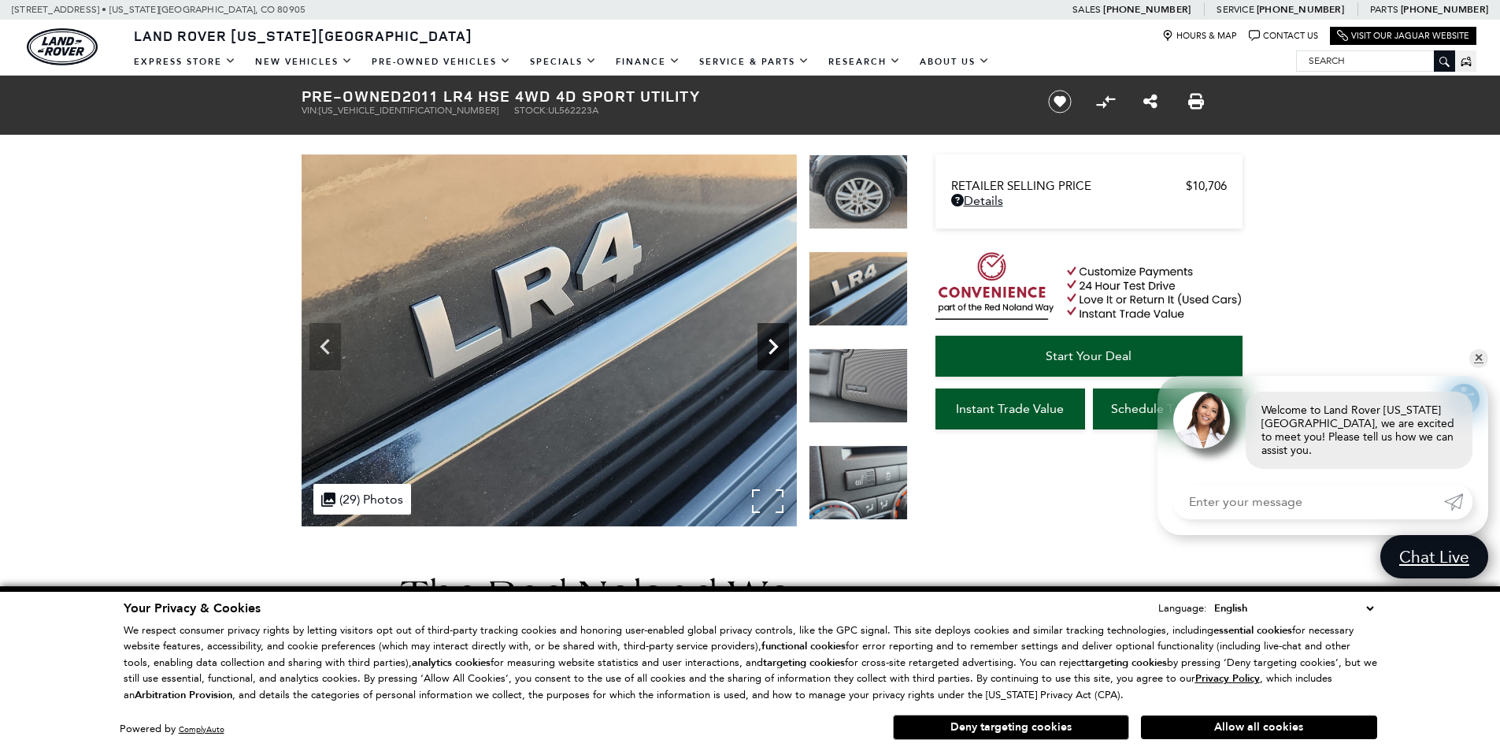
click at [770, 350] on icon "Next" at bounding box center [774, 347] width 32 height 32
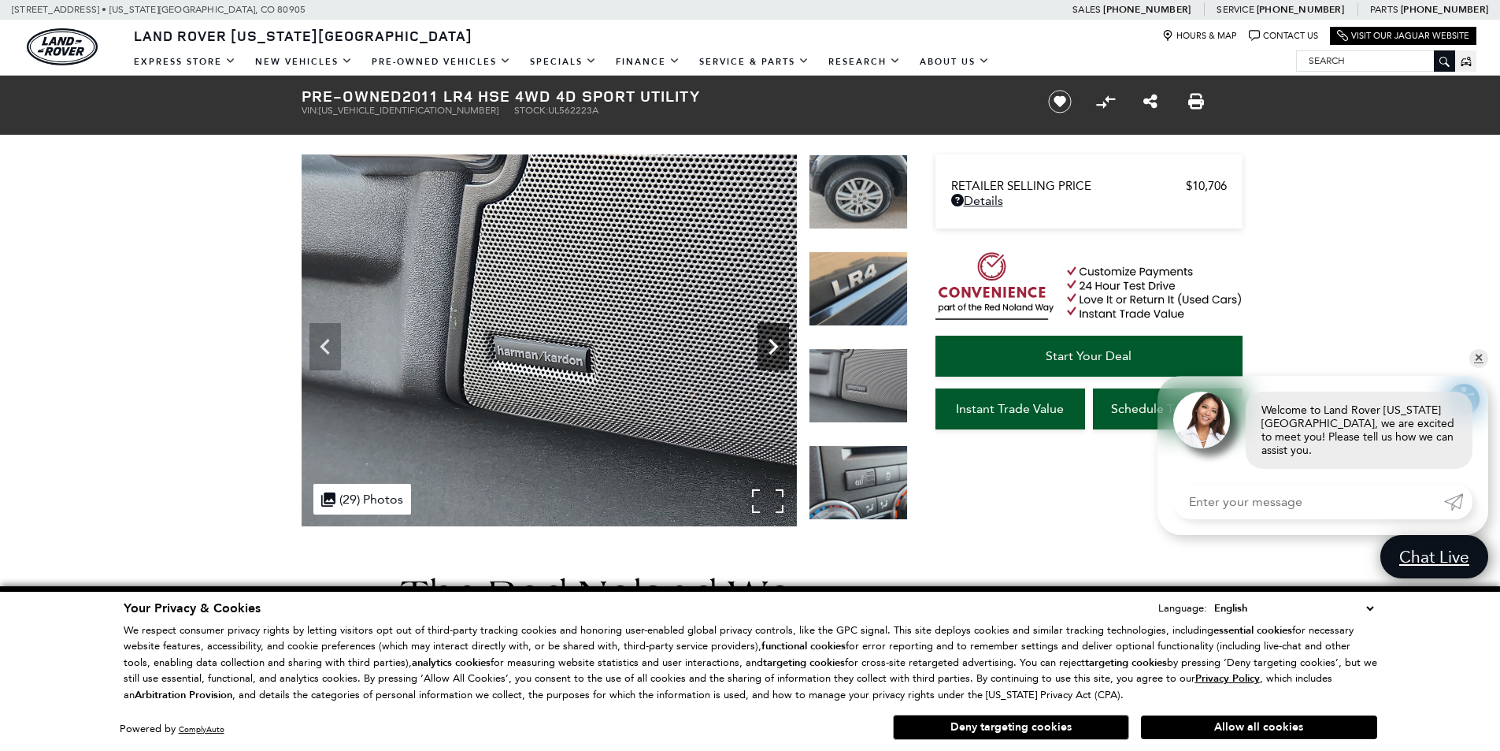
click at [770, 350] on icon "Next" at bounding box center [774, 347] width 32 height 32
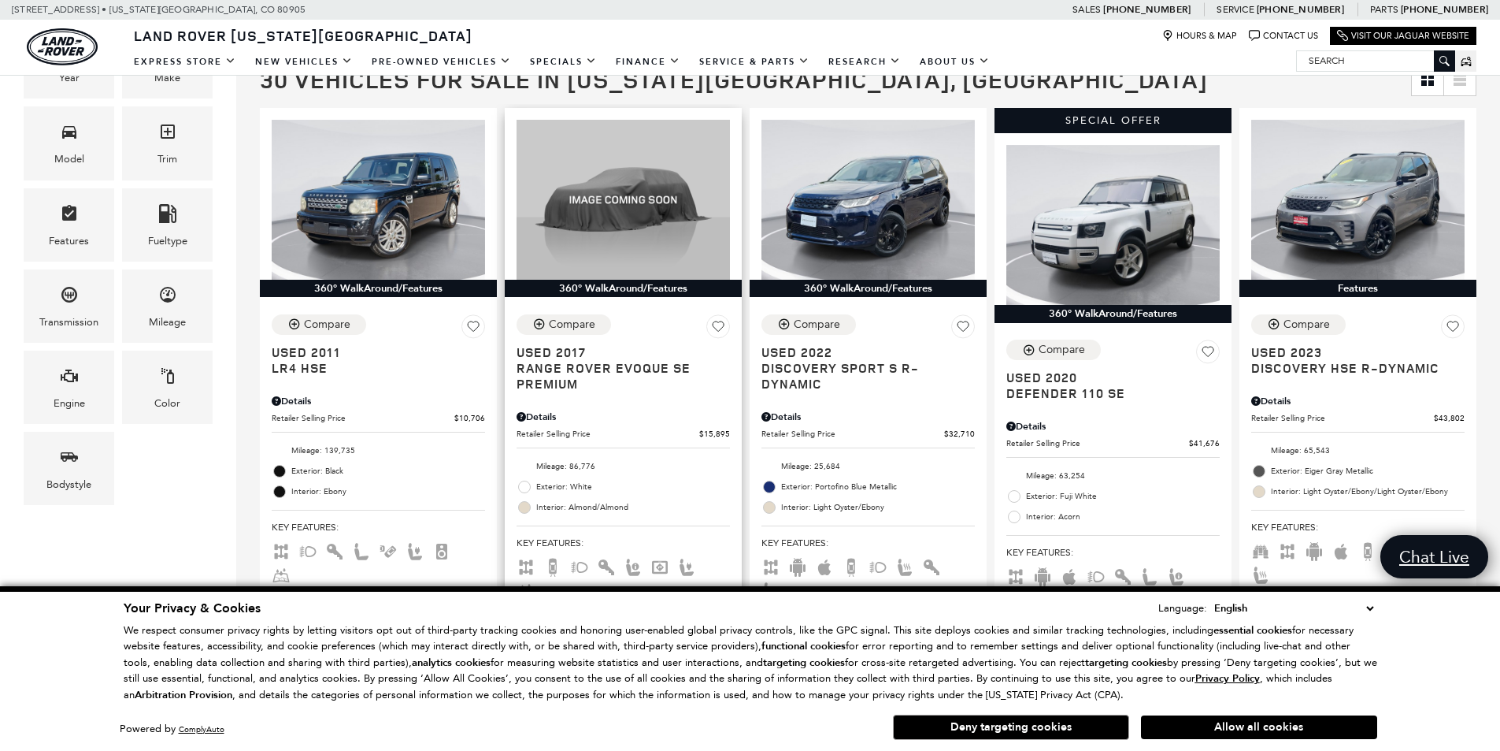
scroll to position [394, 0]
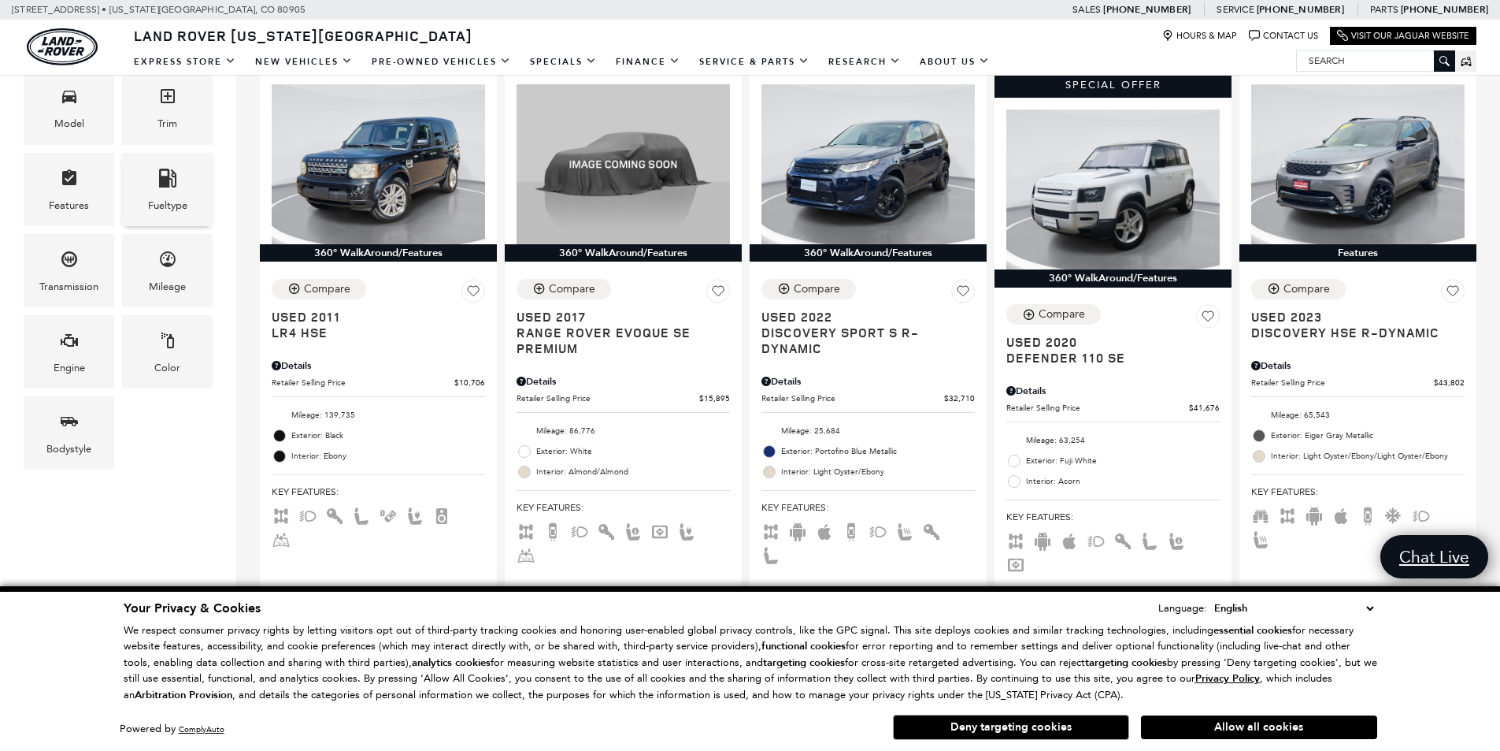
click at [165, 197] on div "Fueltype" at bounding box center [167, 205] width 39 height 17
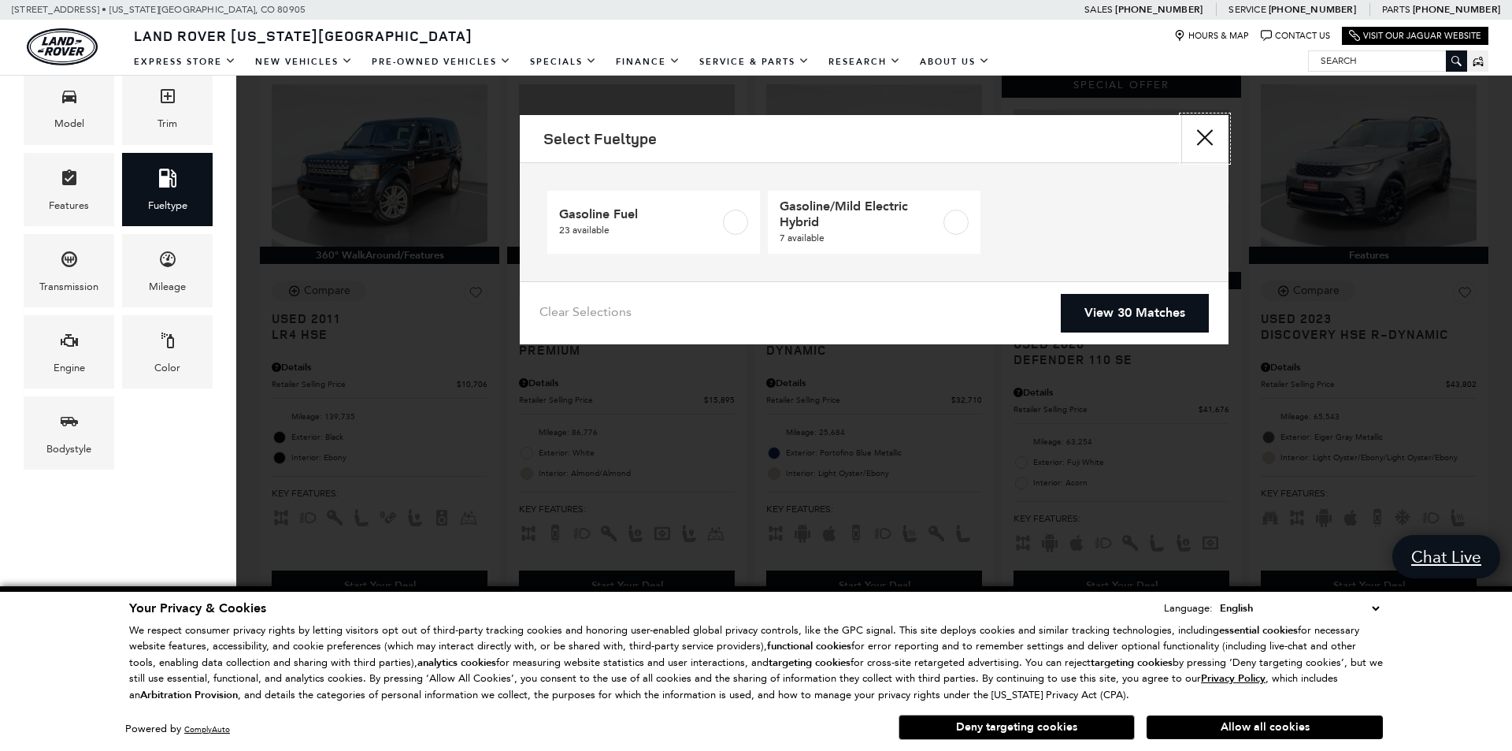
click at [1199, 137] on button "close" at bounding box center [1204, 138] width 47 height 47
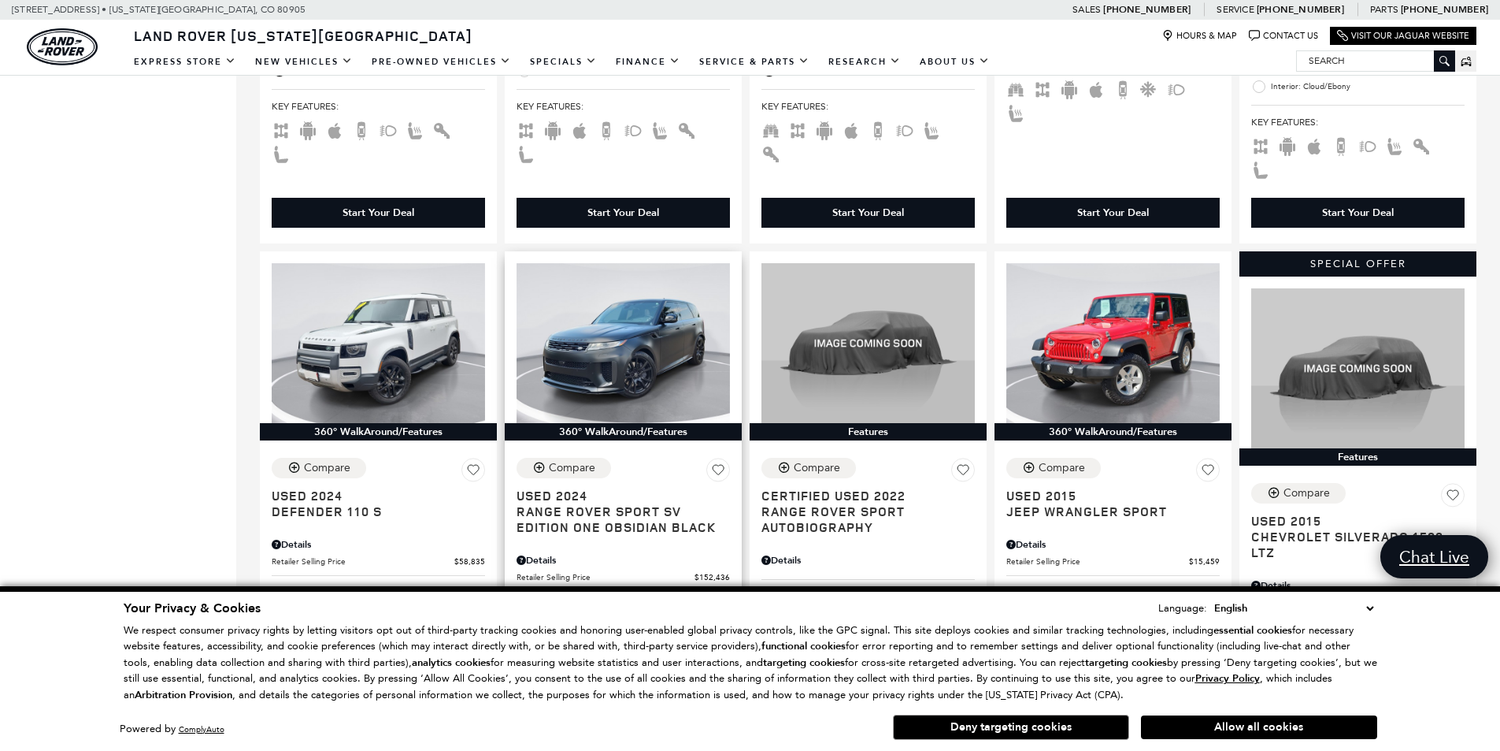
scroll to position [1575, 0]
